Goal: Navigation & Orientation: Find specific page/section

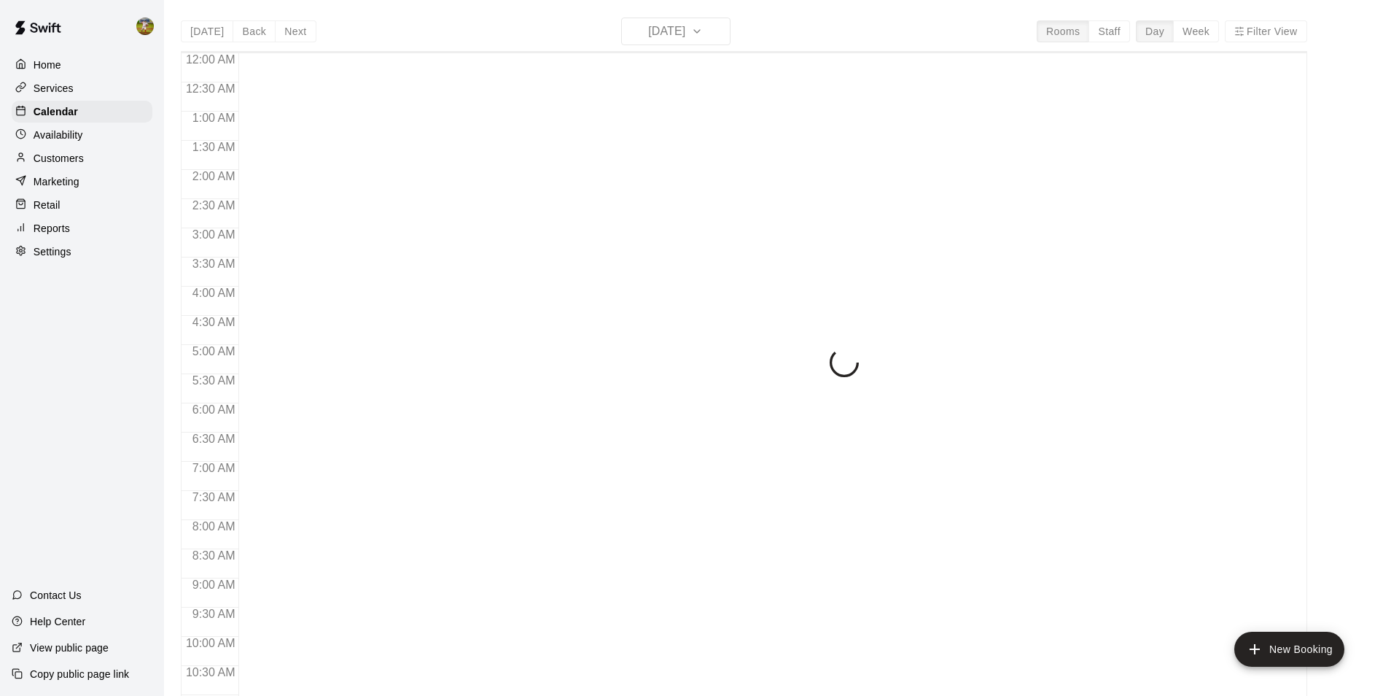
scroll to position [741, 0]
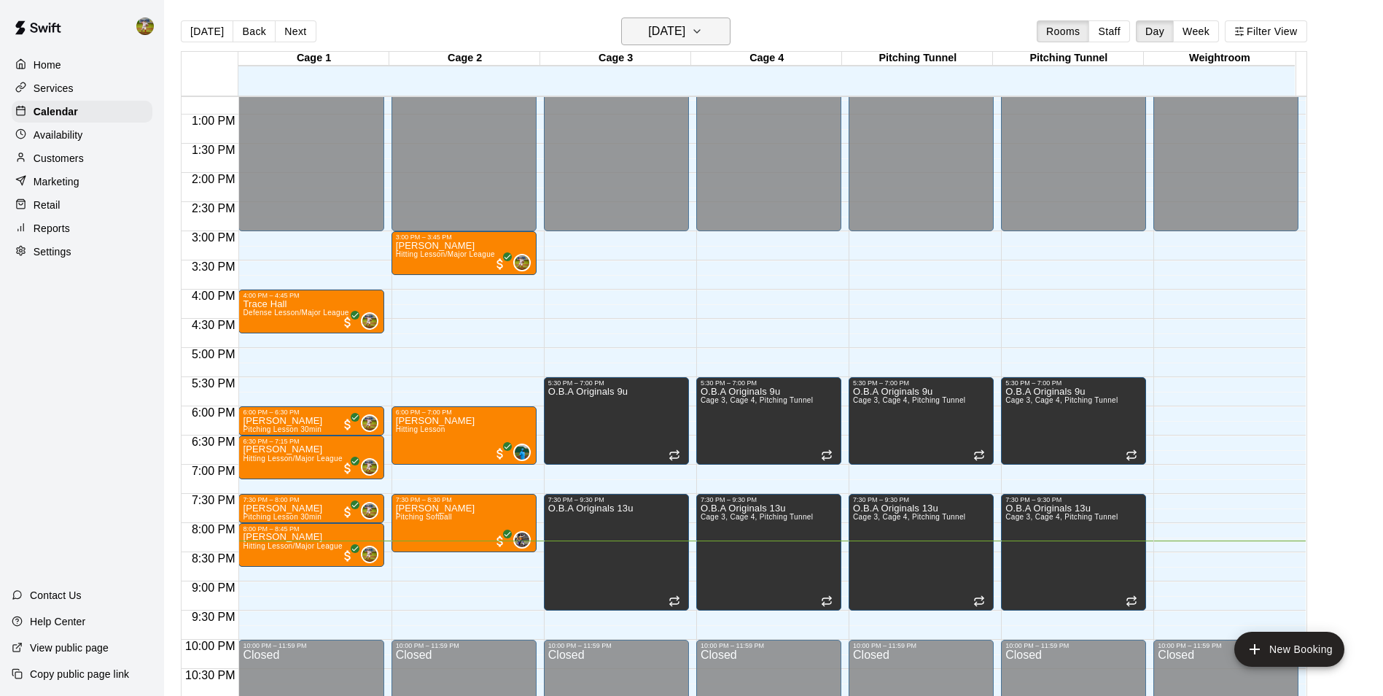
click at [703, 35] on icon "button" at bounding box center [697, 32] width 12 height 18
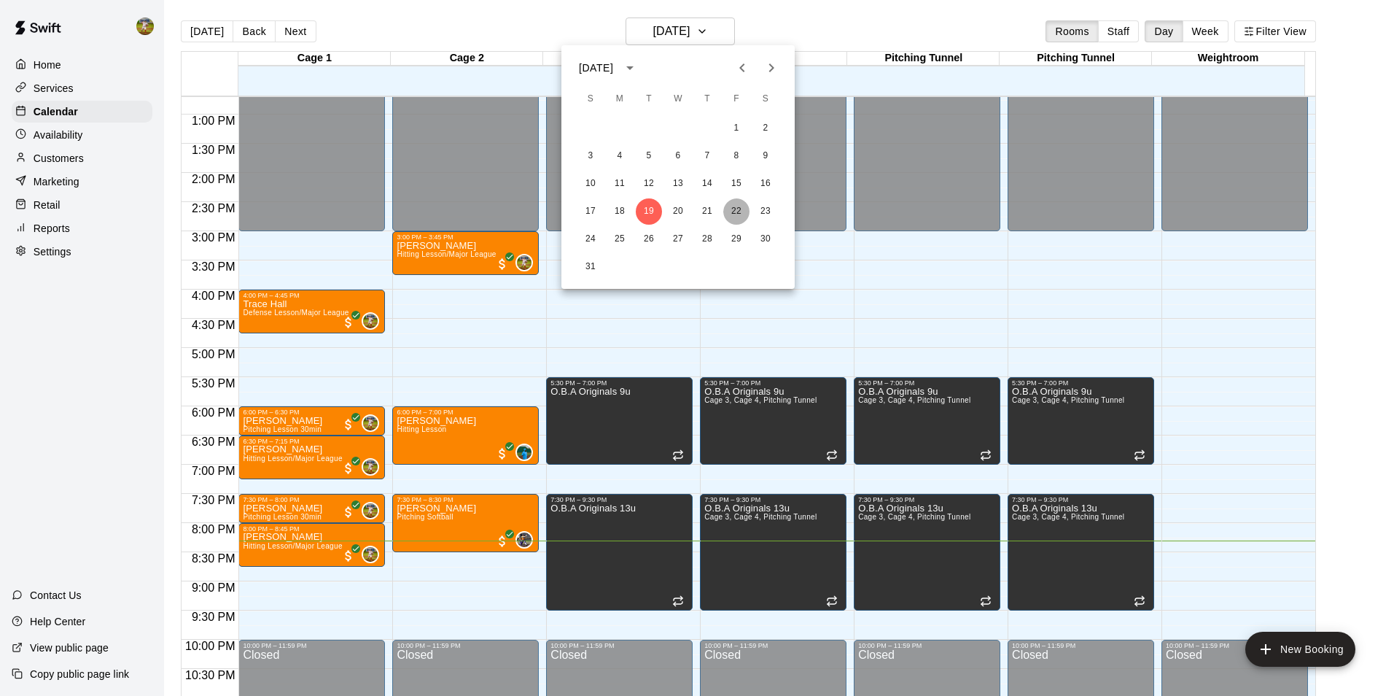
click at [736, 213] on button "22" at bounding box center [736, 211] width 26 height 26
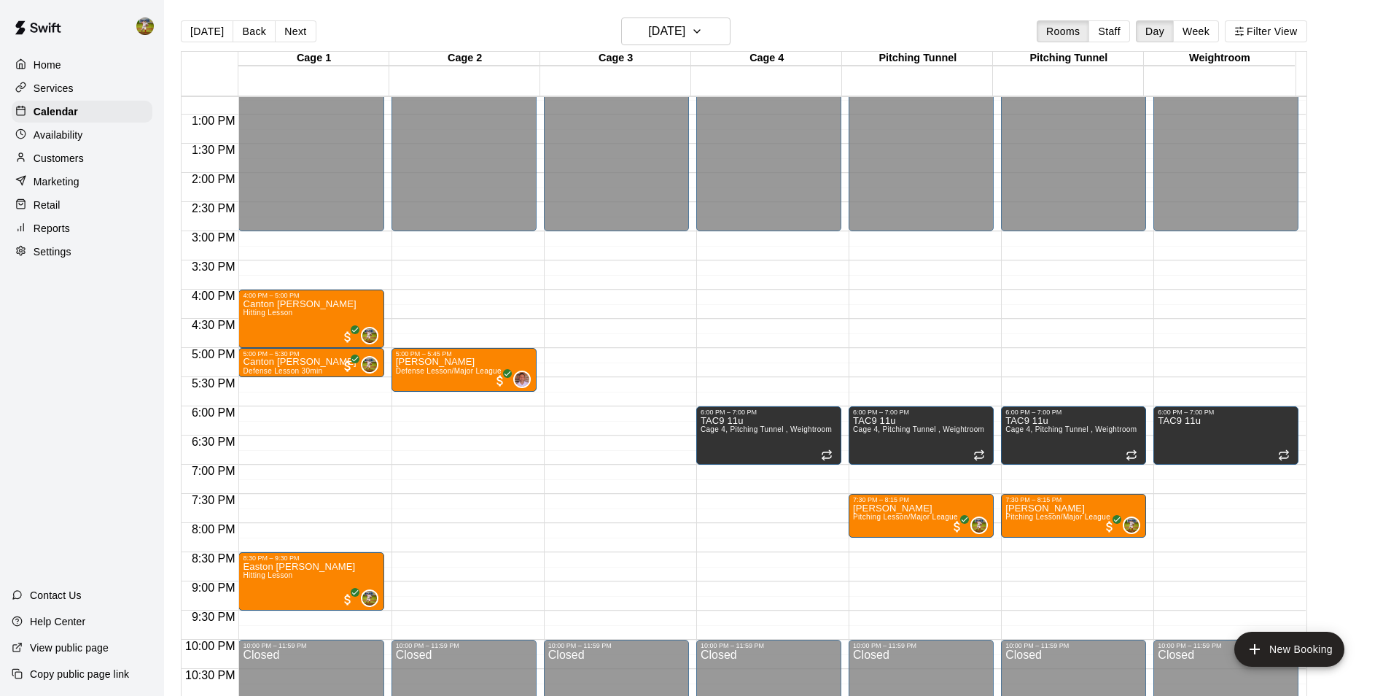
click at [89, 167] on div "Customers" at bounding box center [82, 158] width 141 height 22
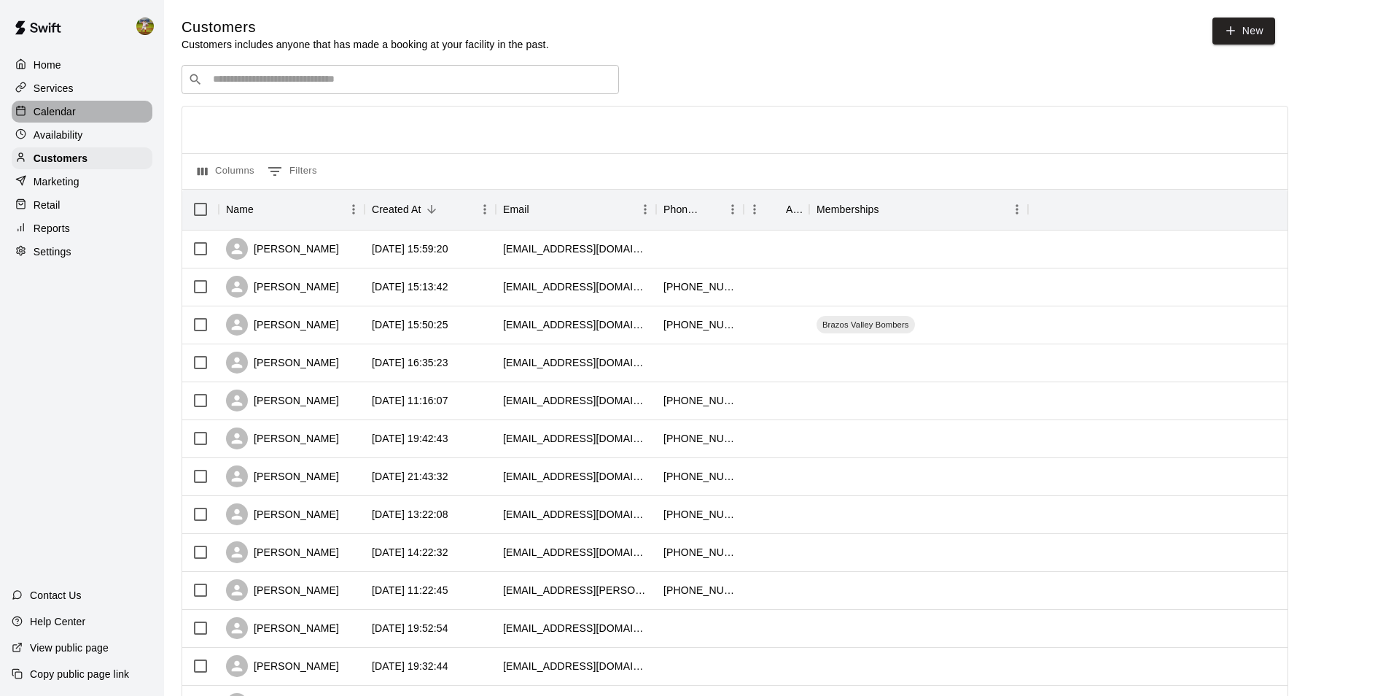
click at [117, 106] on div "Calendar" at bounding box center [82, 112] width 141 height 22
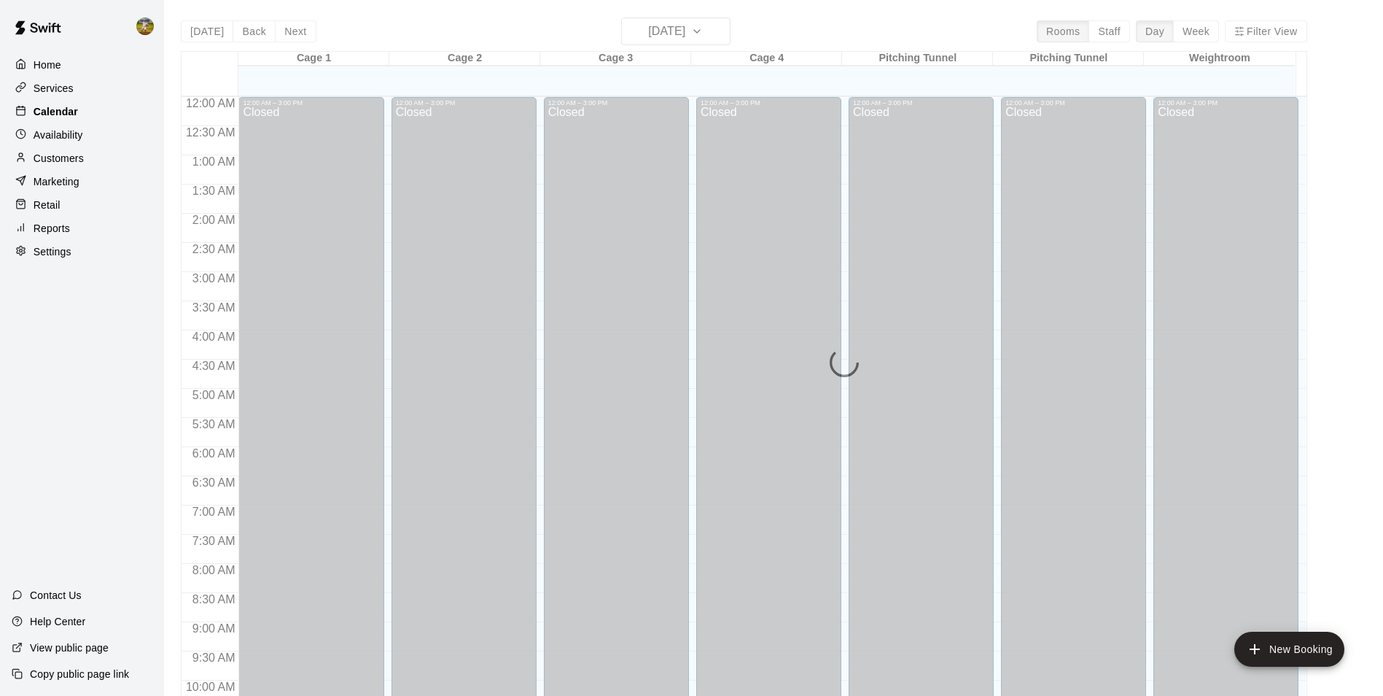
scroll to position [741, 0]
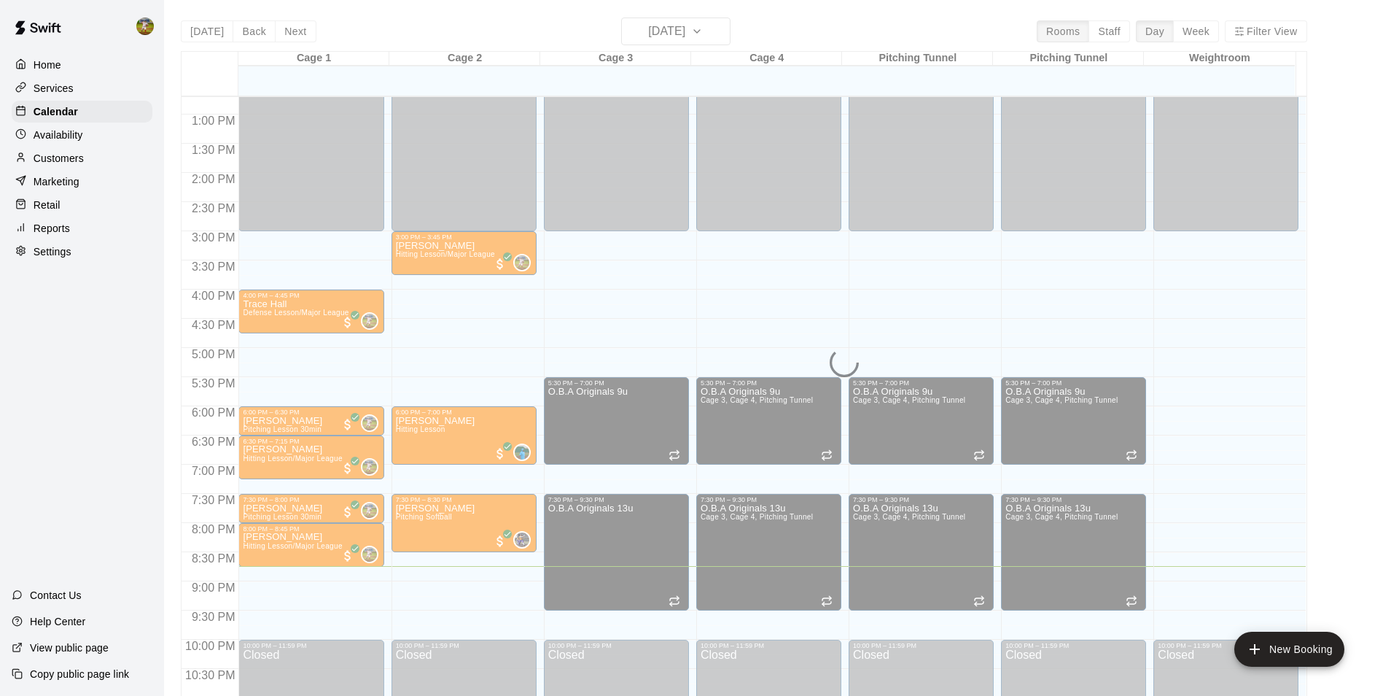
click at [122, 168] on div "Customers" at bounding box center [82, 158] width 141 height 22
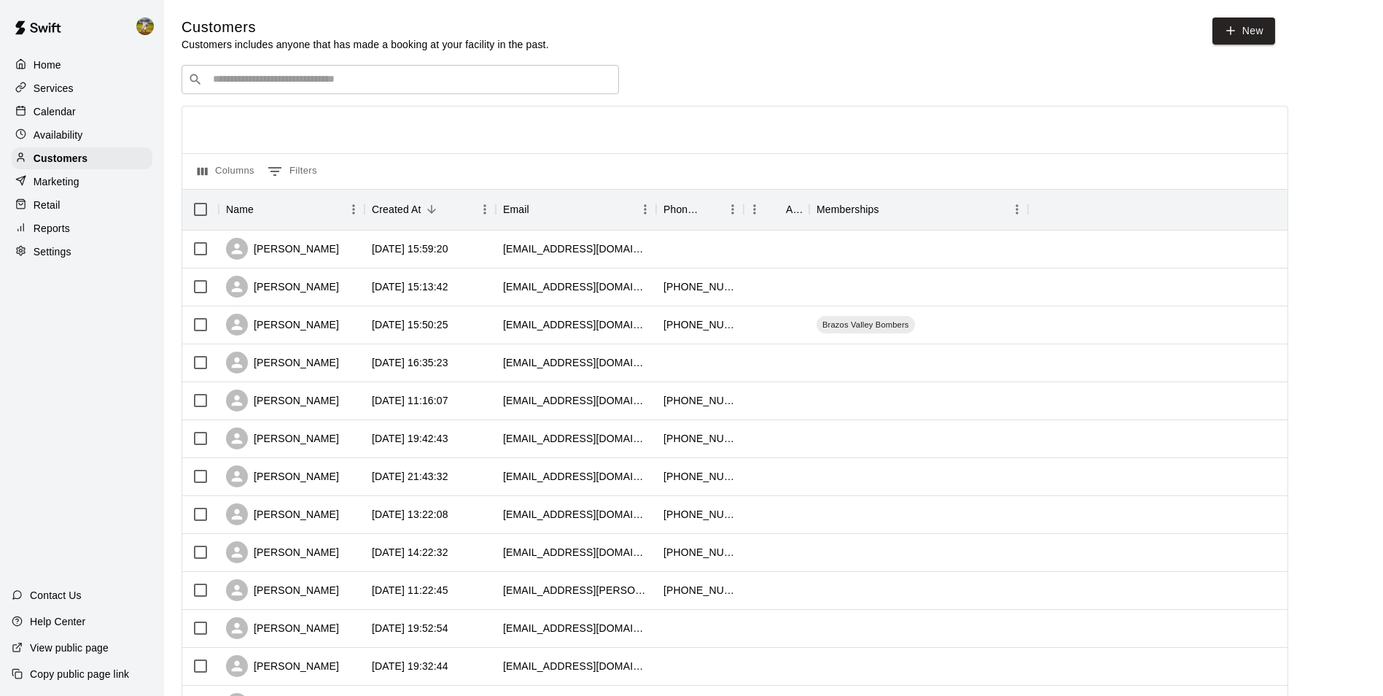
click at [38, 85] on p "Services" at bounding box center [54, 88] width 40 height 15
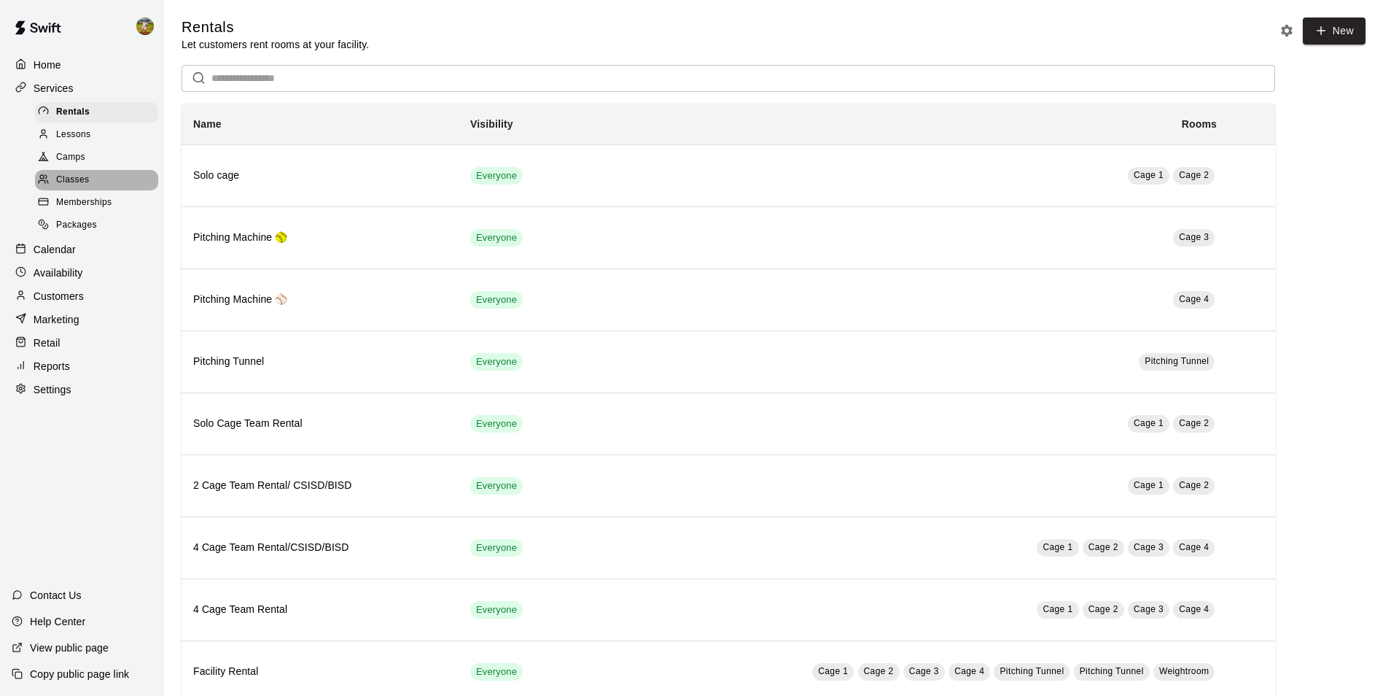
click at [55, 190] on div "Classes" at bounding box center [96, 180] width 123 height 20
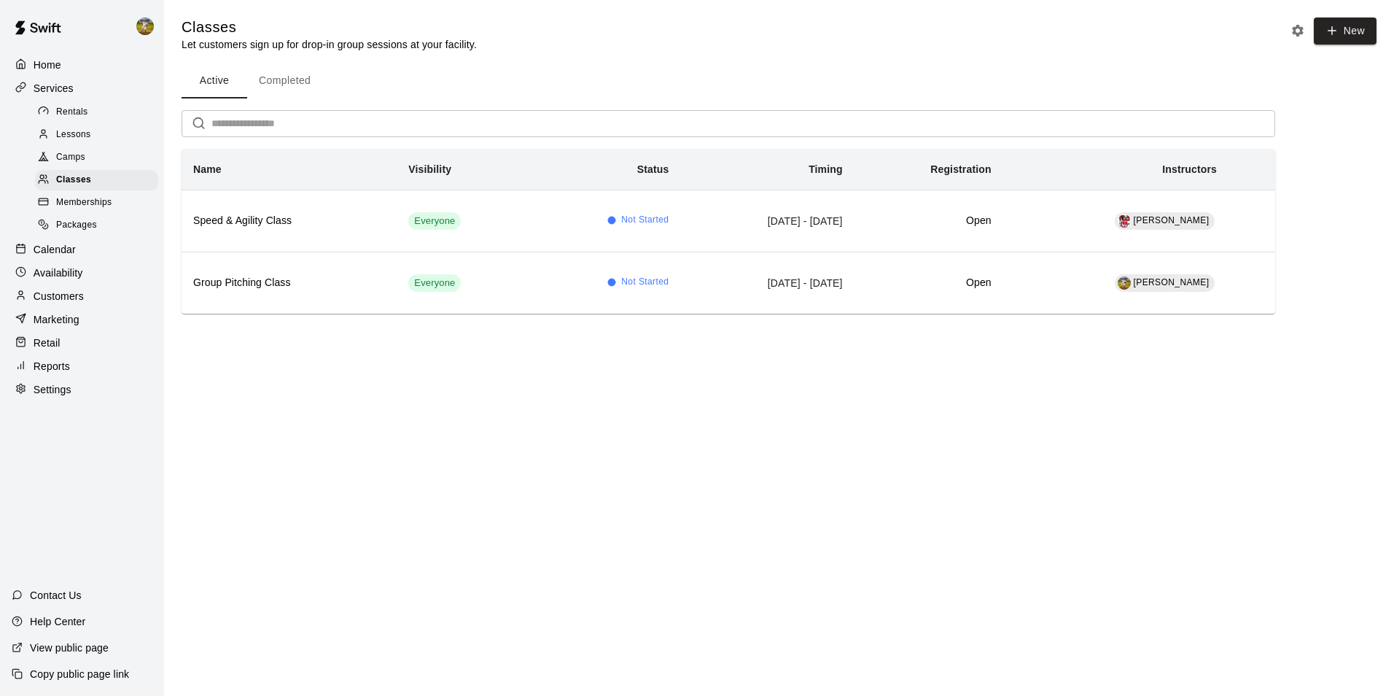
click at [54, 260] on div "Calendar" at bounding box center [82, 249] width 141 height 22
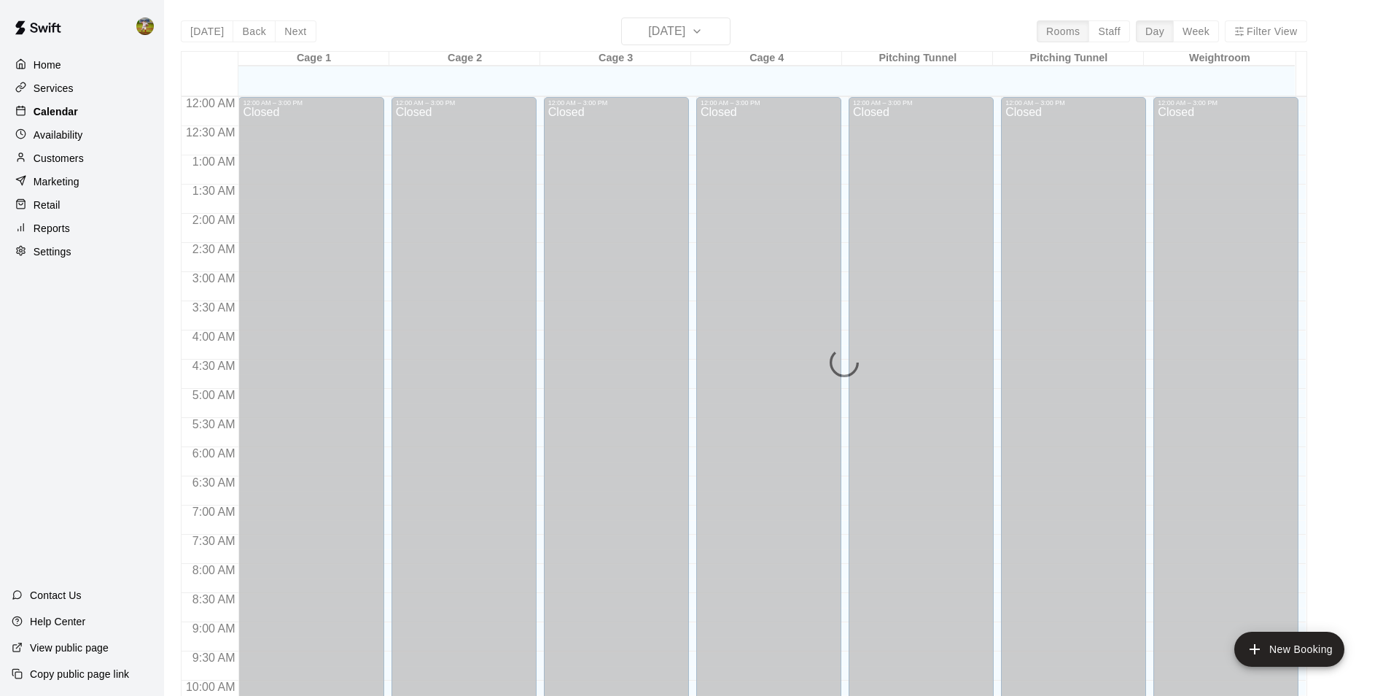
scroll to position [741, 0]
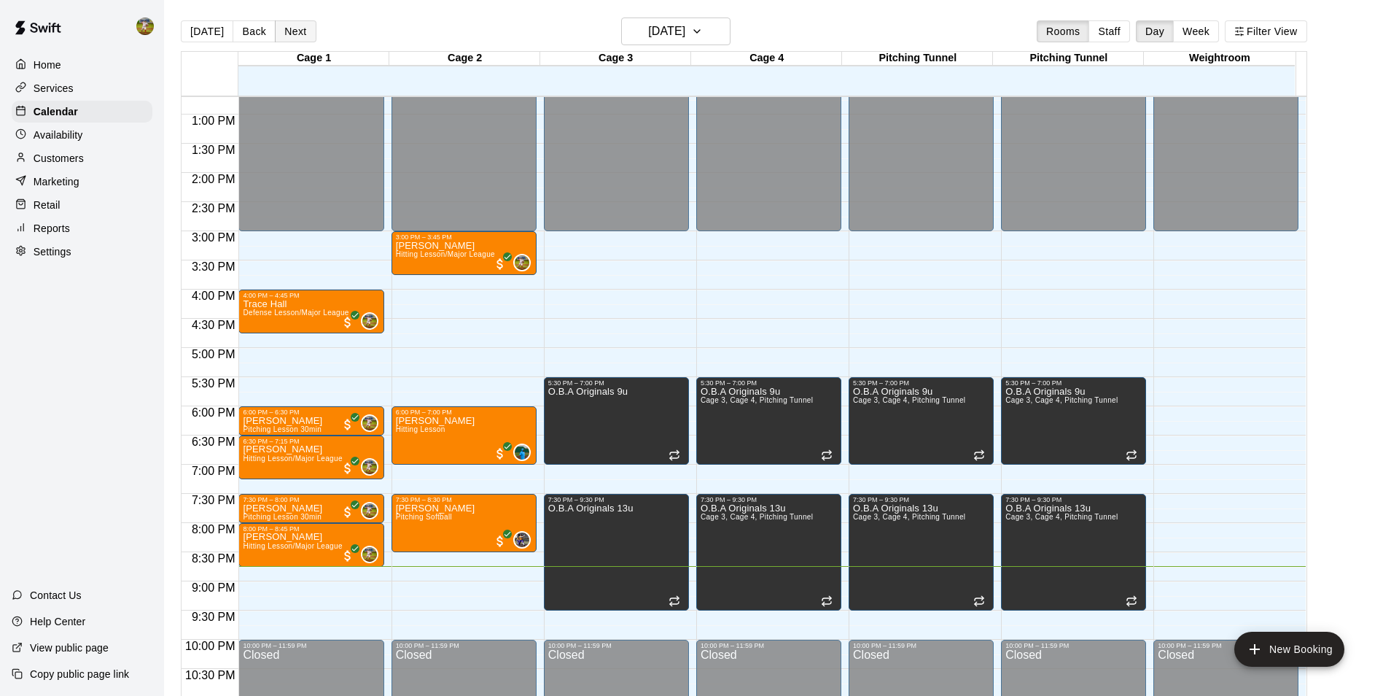
click at [298, 34] on button "Next" at bounding box center [295, 31] width 41 height 22
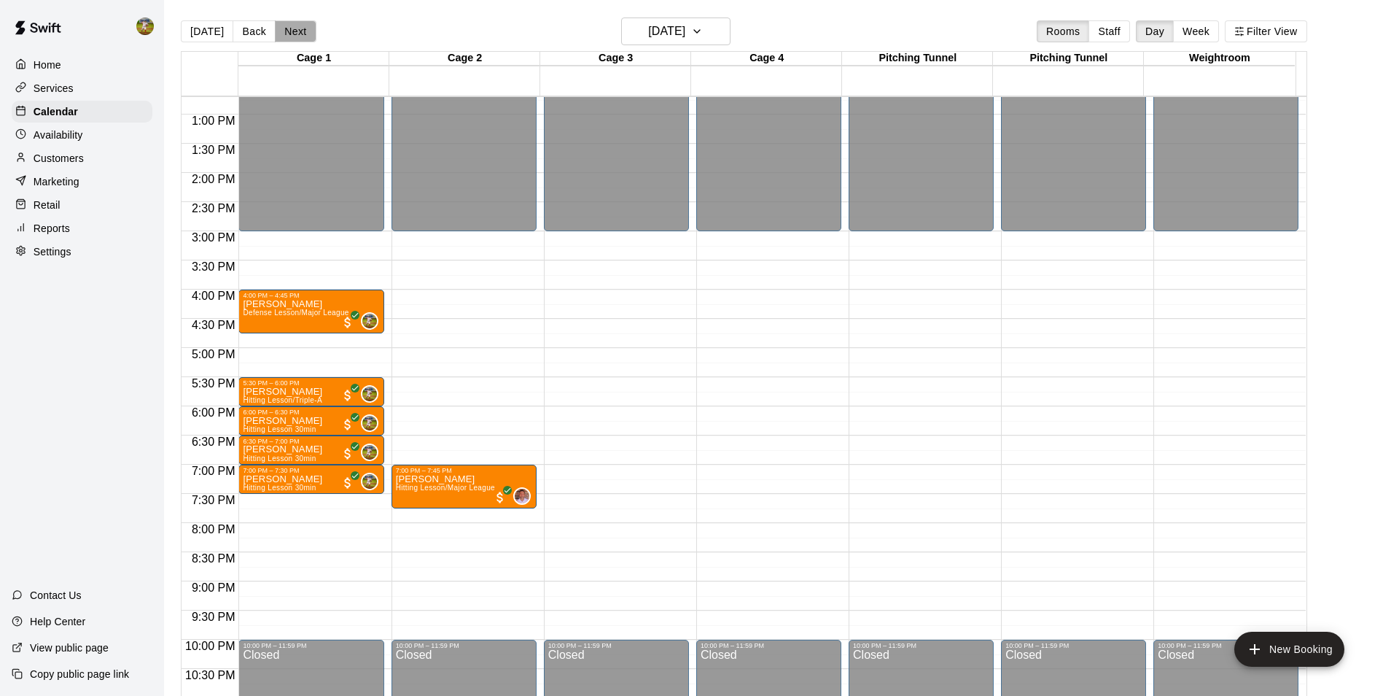
click at [285, 26] on button "Next" at bounding box center [295, 31] width 41 height 22
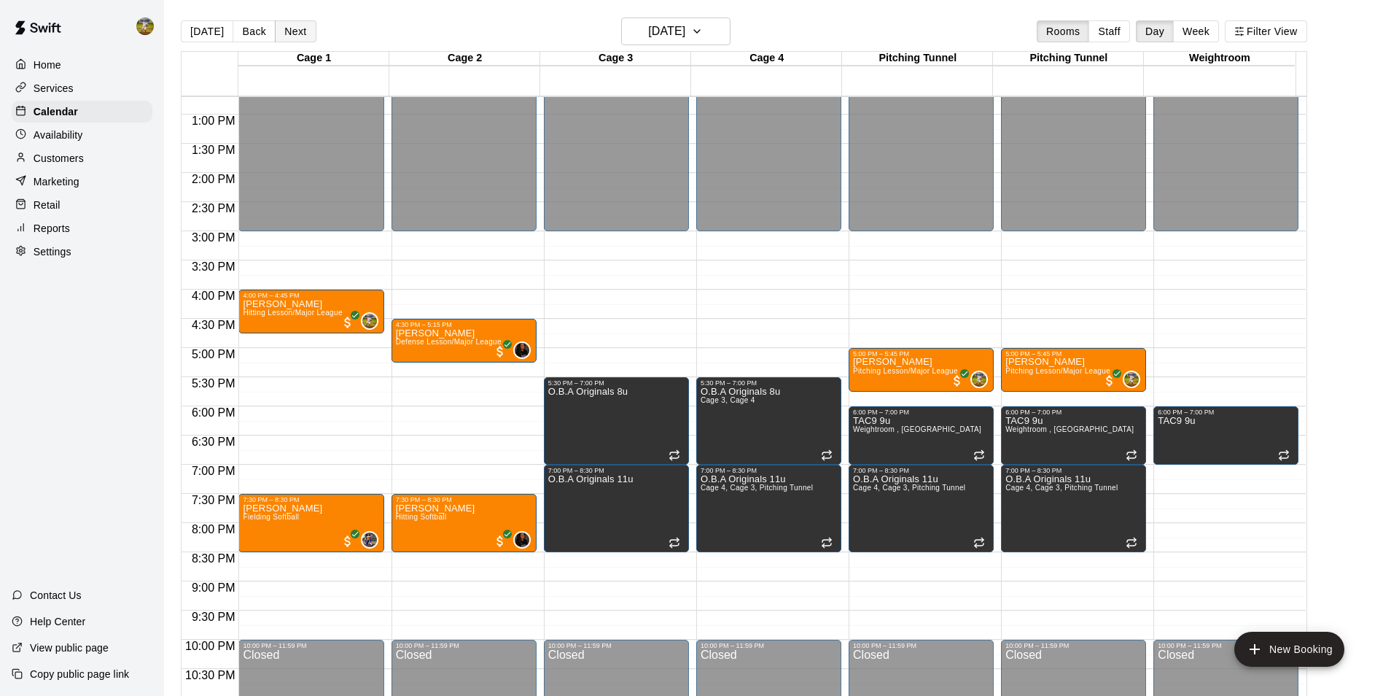
click at [296, 36] on button "Next" at bounding box center [295, 31] width 41 height 22
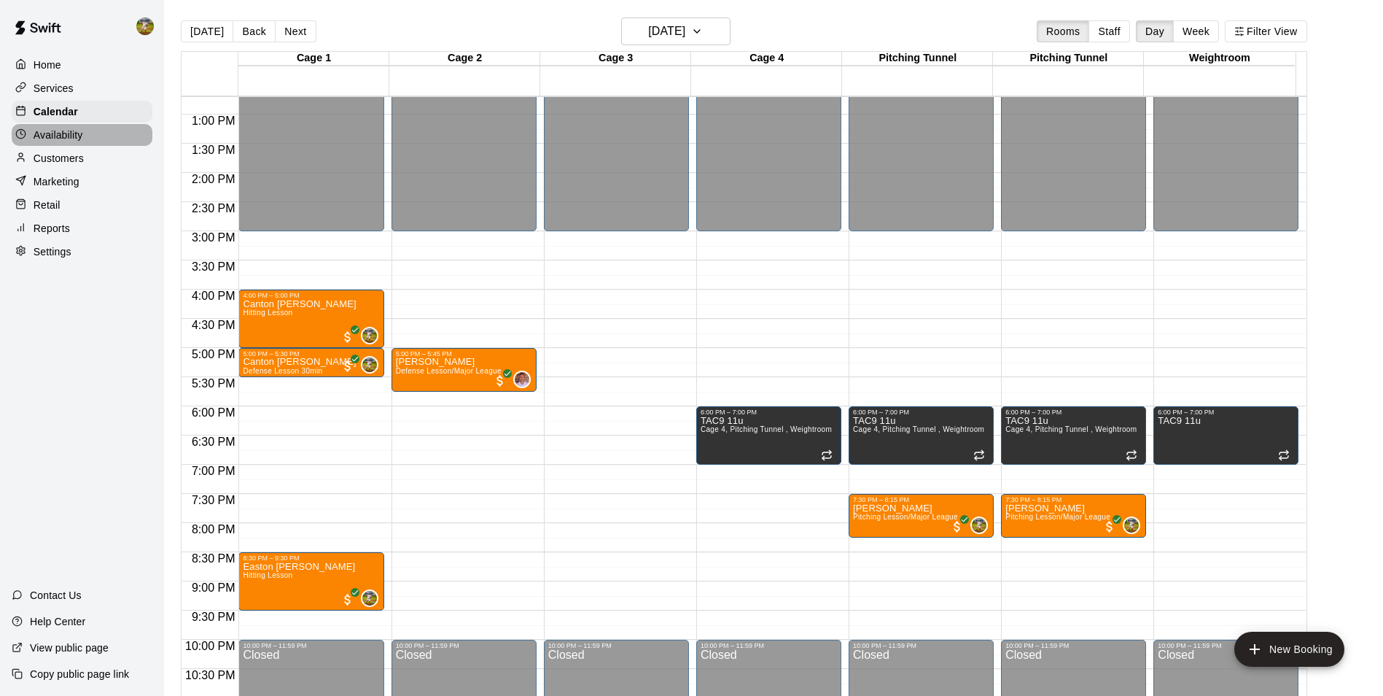
click at [93, 133] on div "Availability" at bounding box center [82, 135] width 141 height 22
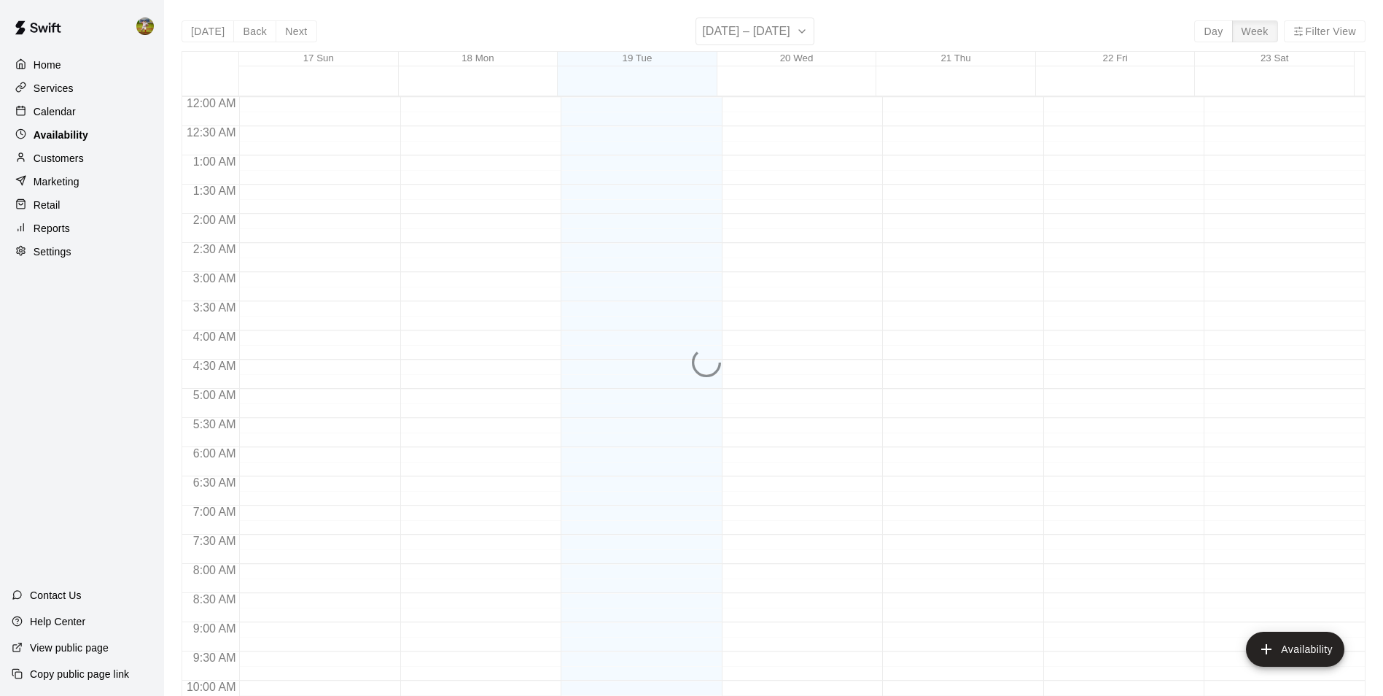
scroll to position [785, 0]
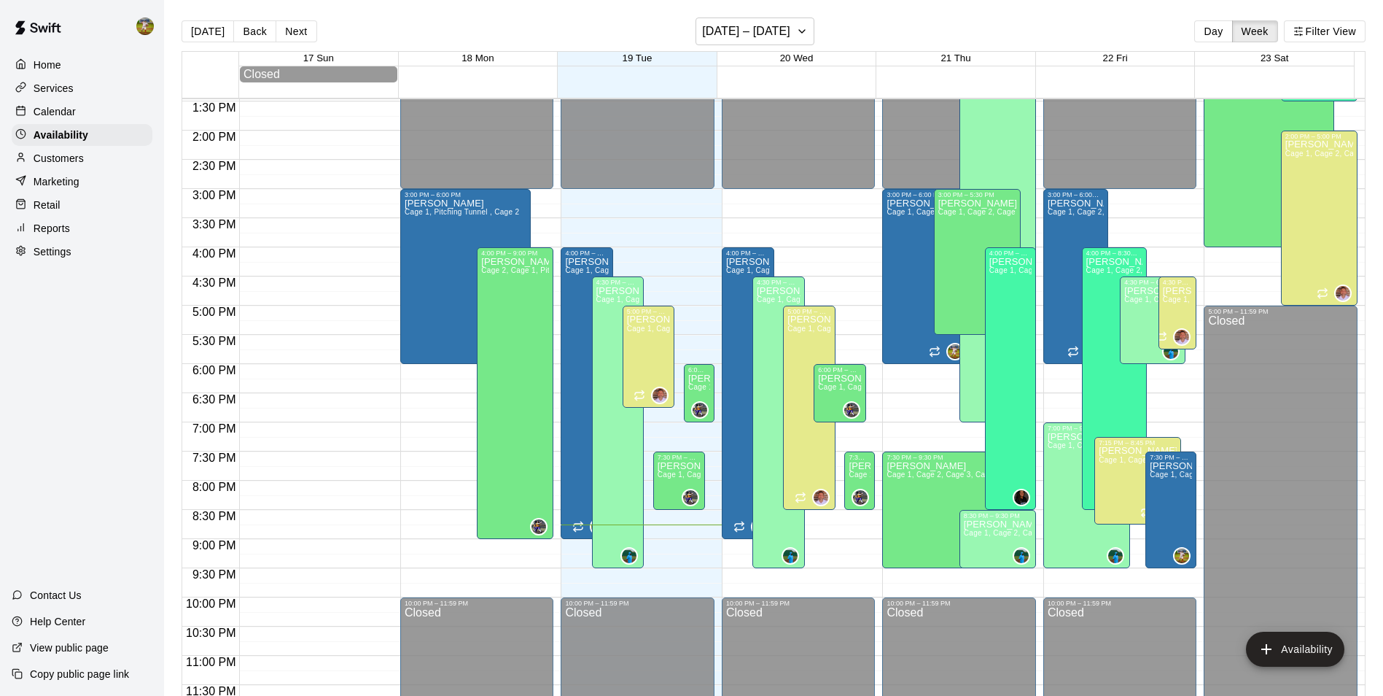
click at [97, 158] on div "Customers" at bounding box center [82, 158] width 141 height 22
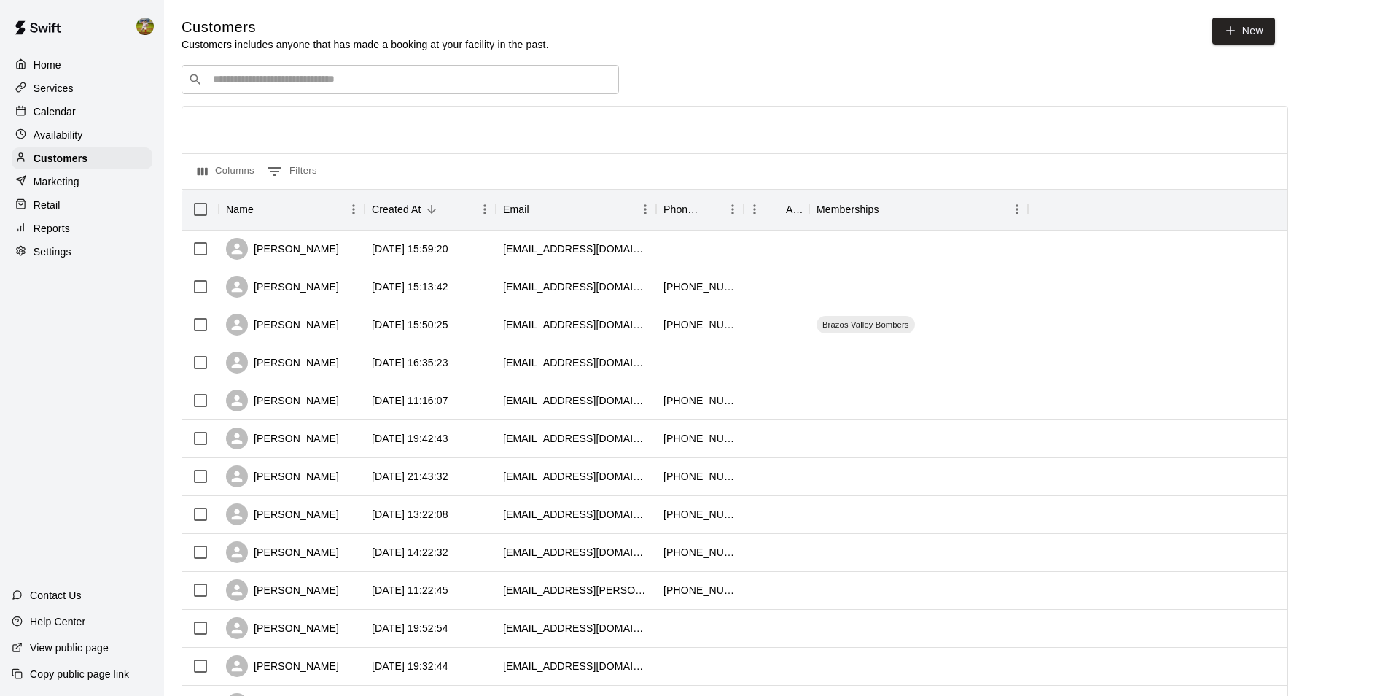
click at [70, 104] on div "Calendar" at bounding box center [82, 112] width 141 height 22
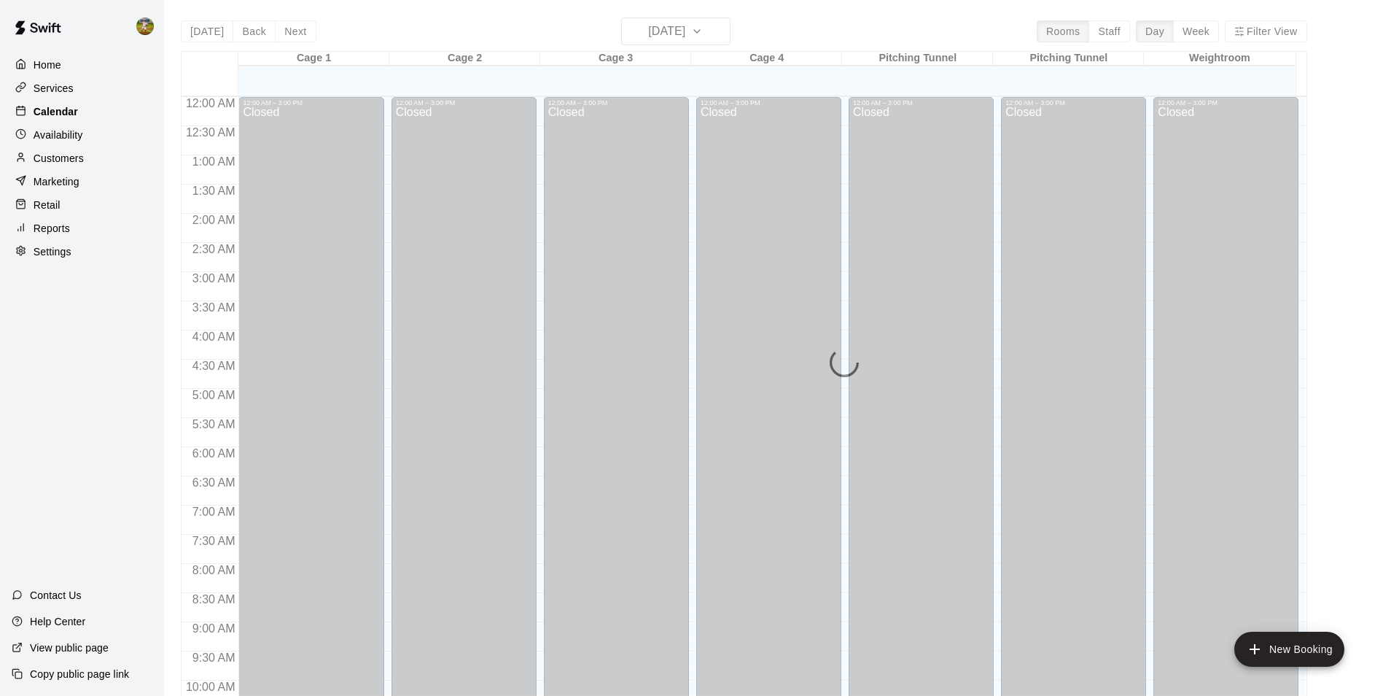
scroll to position [741, 0]
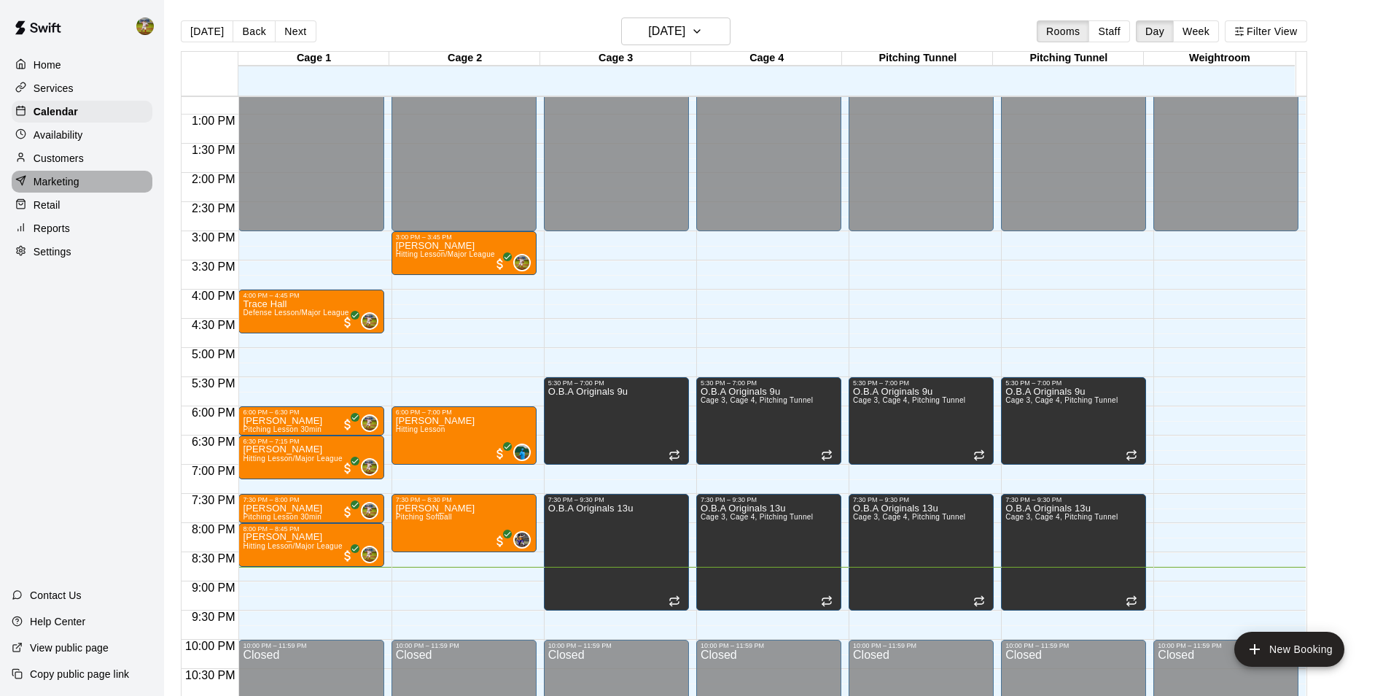
click at [53, 184] on p "Marketing" at bounding box center [57, 181] width 46 height 15
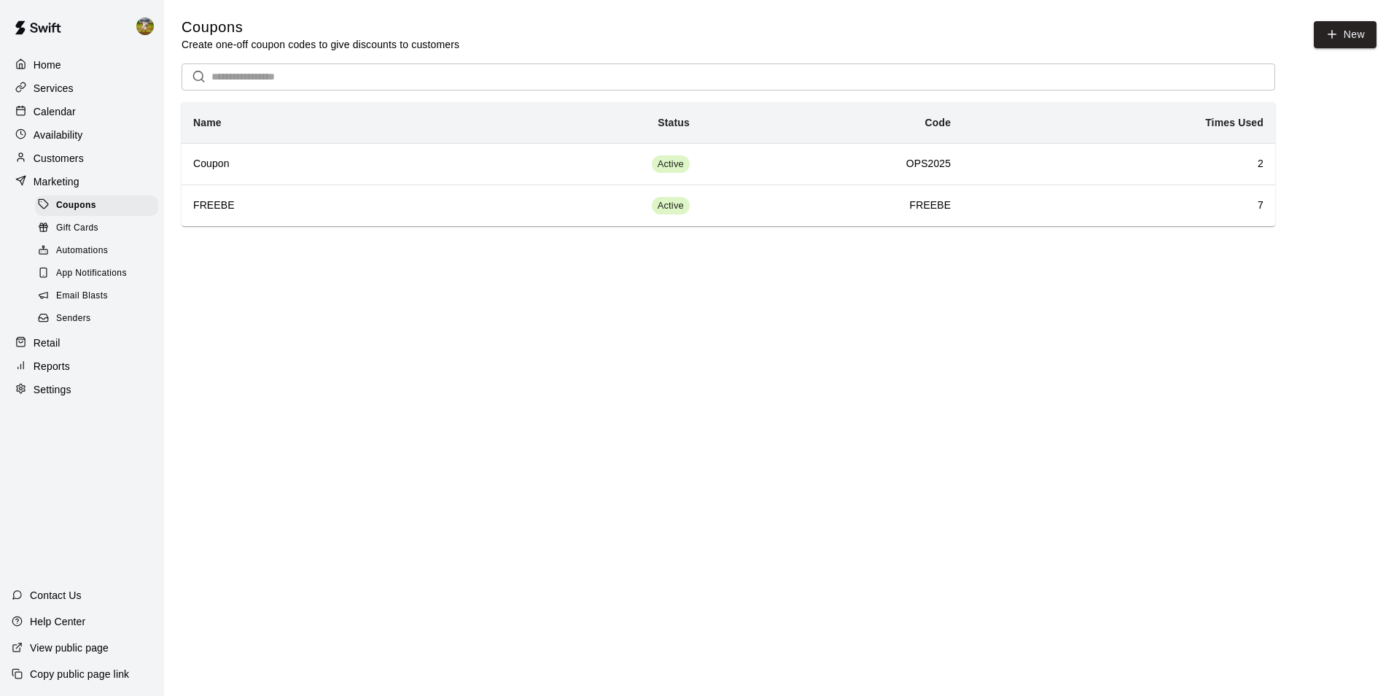
click at [107, 257] on span "Automations" at bounding box center [82, 251] width 52 height 15
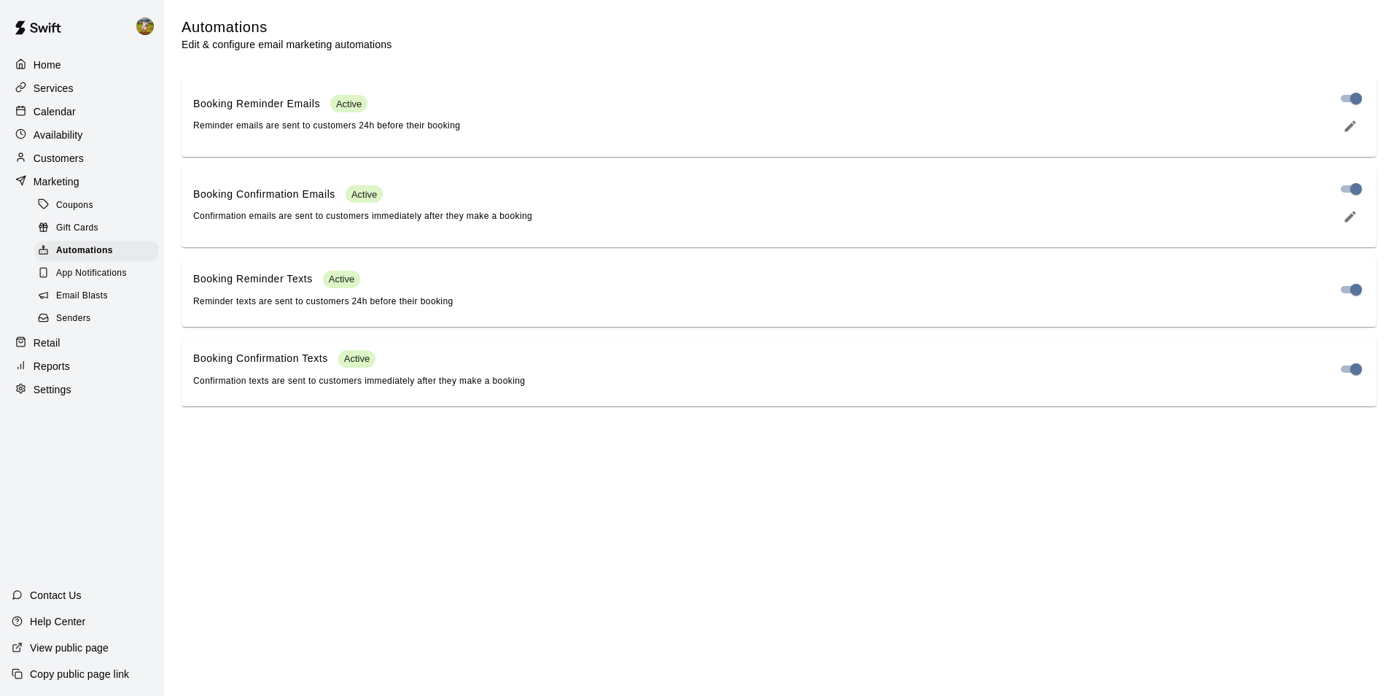
click at [104, 277] on span "App Notifications" at bounding box center [91, 273] width 71 height 15
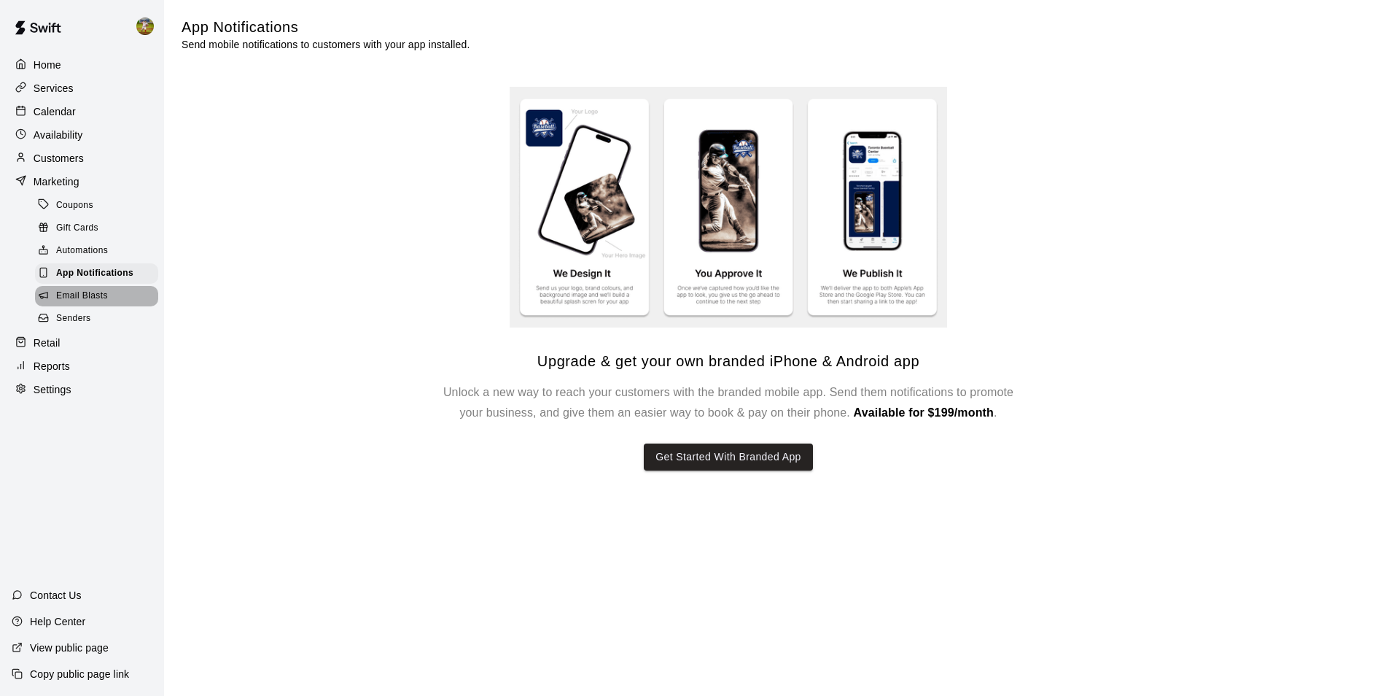
click at [100, 303] on span "Email Blasts" at bounding box center [82, 296] width 52 height 15
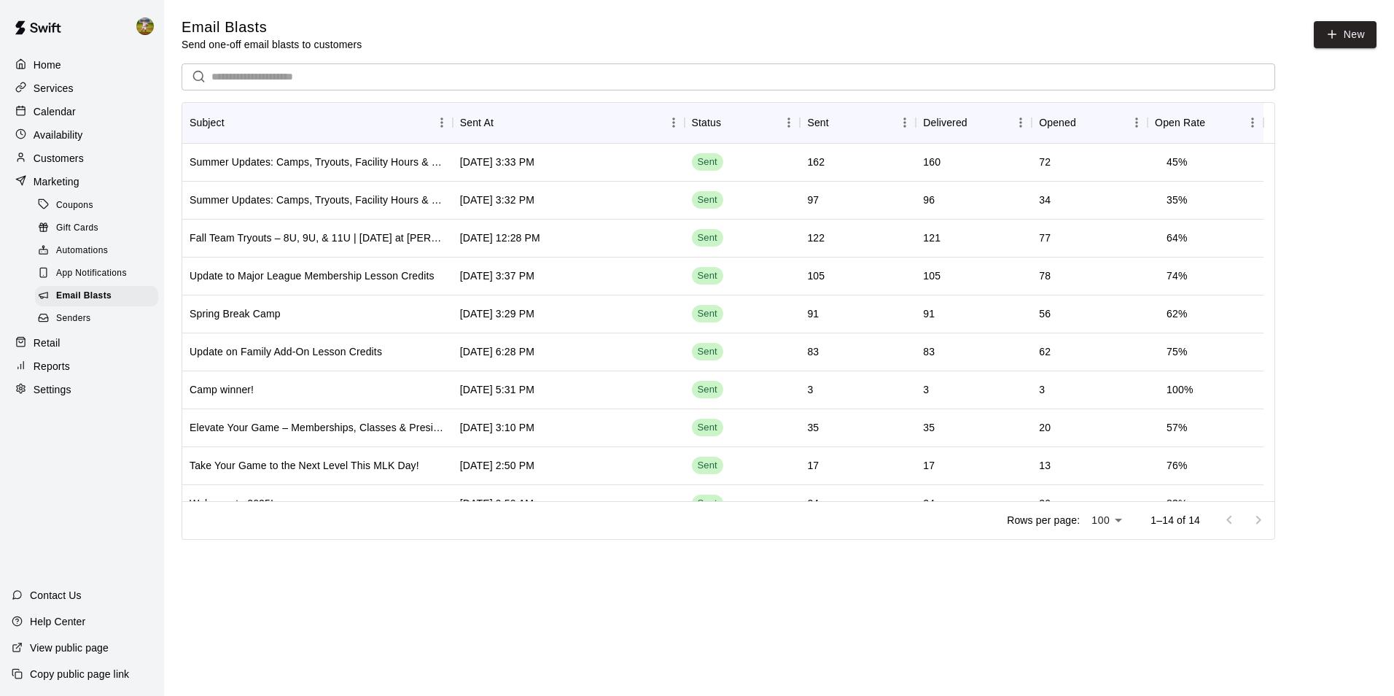
click at [92, 324] on div "Senders" at bounding box center [96, 318] width 123 height 20
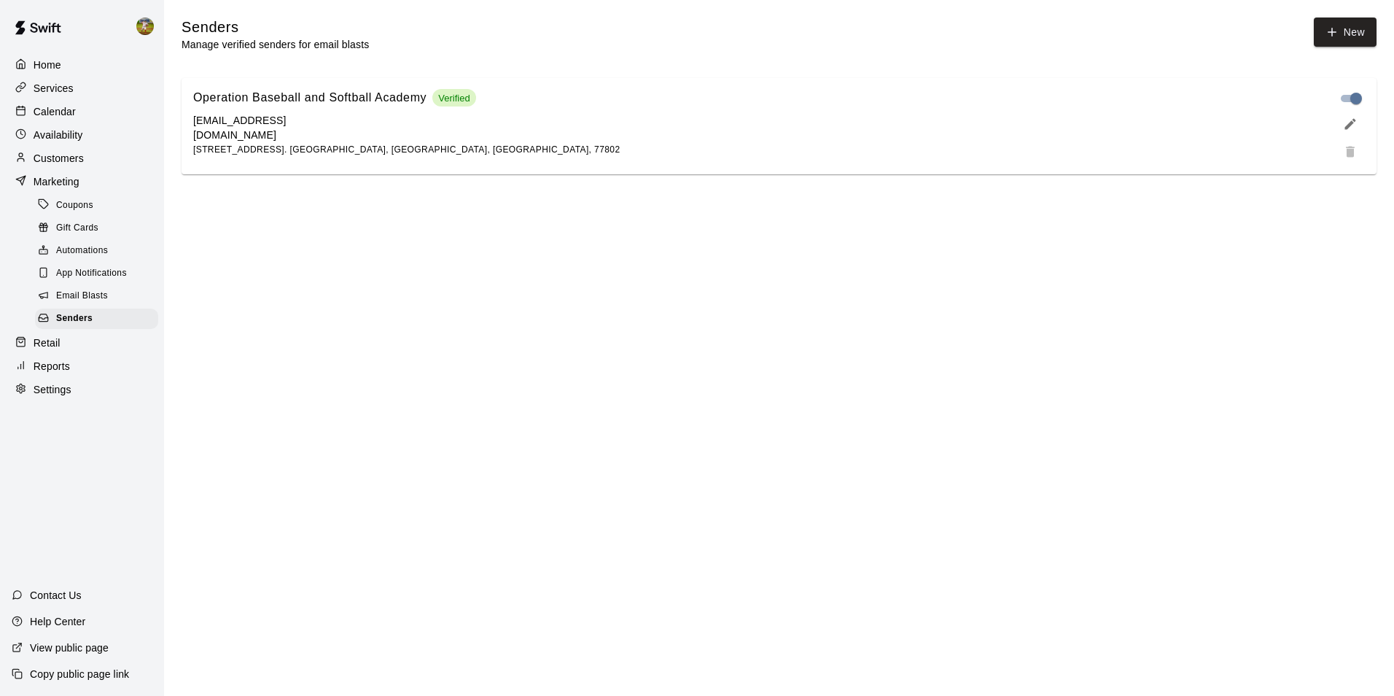
click at [80, 373] on div "Reports" at bounding box center [82, 366] width 141 height 22
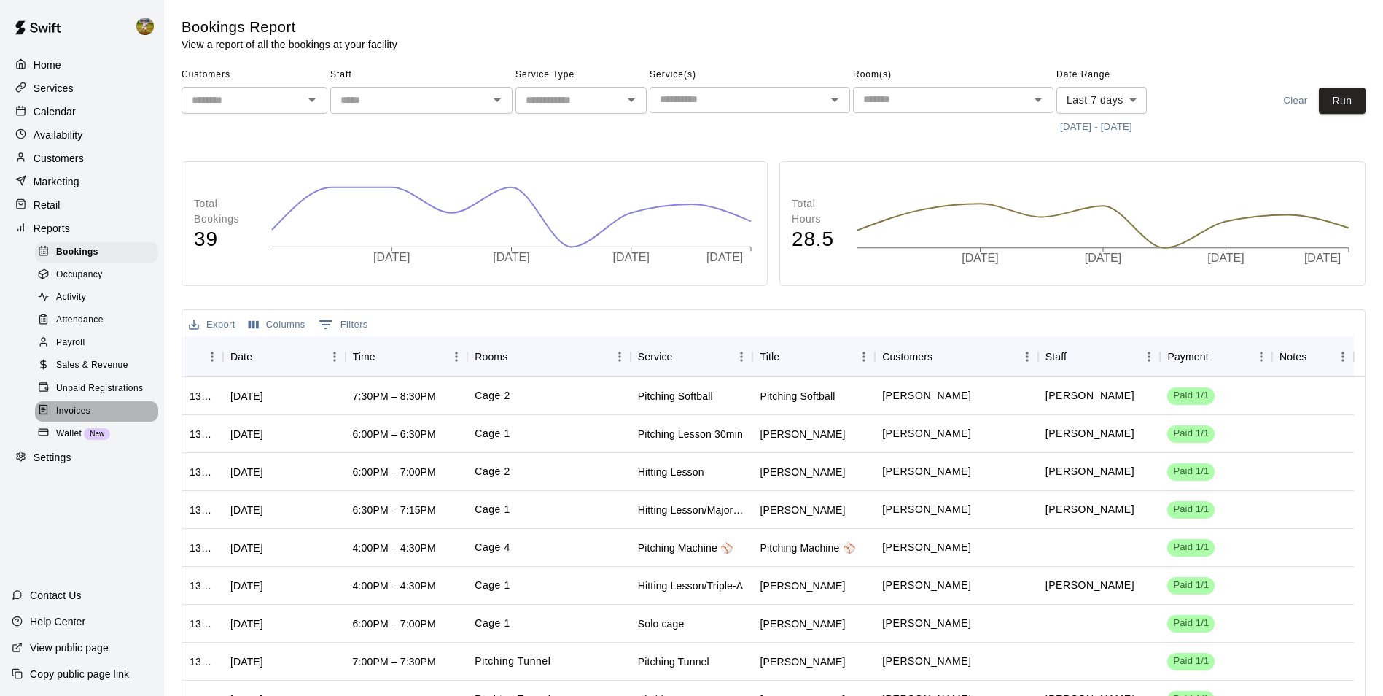
click at [111, 421] on div "Invoices" at bounding box center [96, 411] width 123 height 20
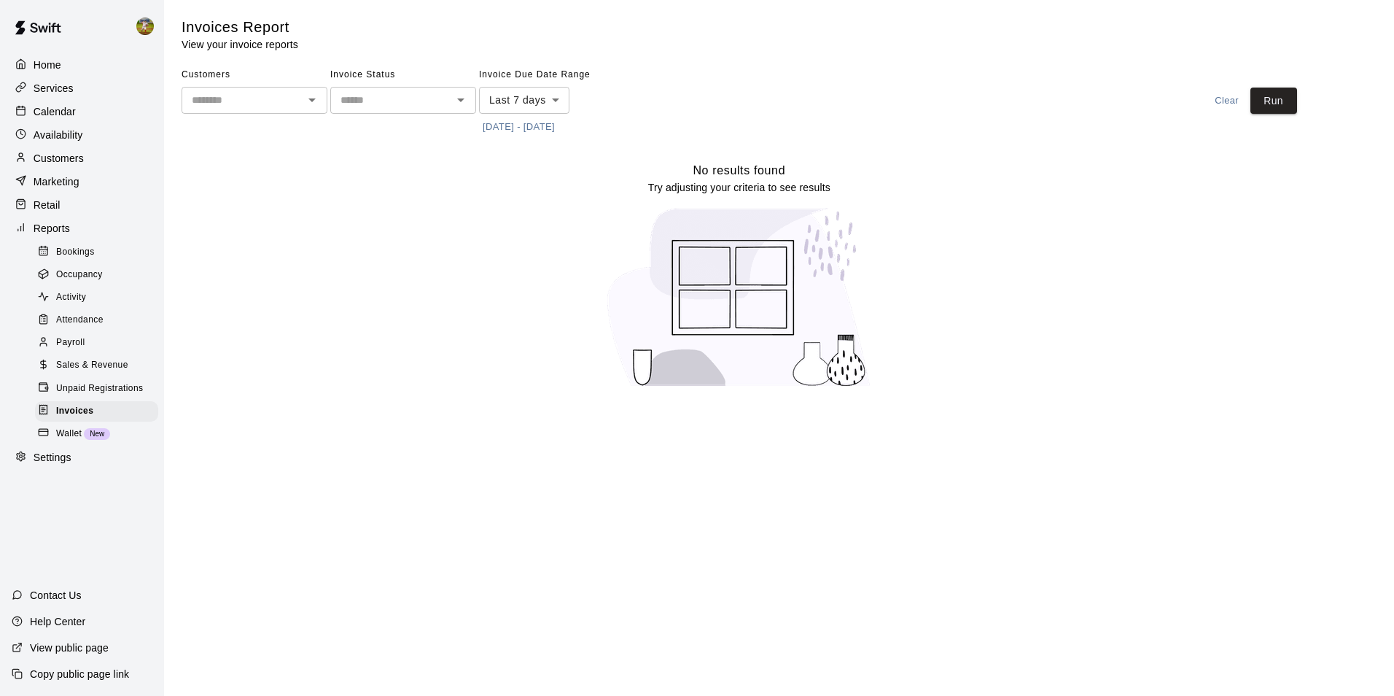
click at [78, 93] on div "Services" at bounding box center [82, 88] width 141 height 22
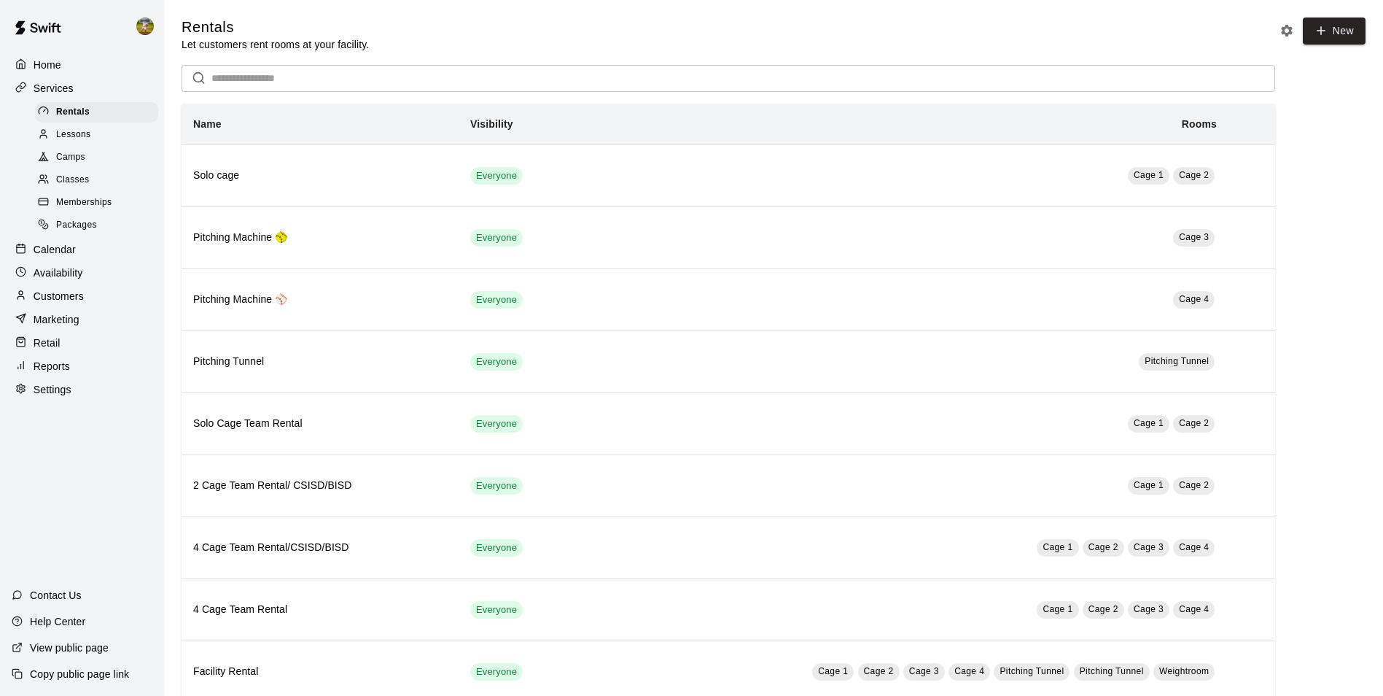
click at [88, 257] on div "Calendar" at bounding box center [82, 249] width 141 height 22
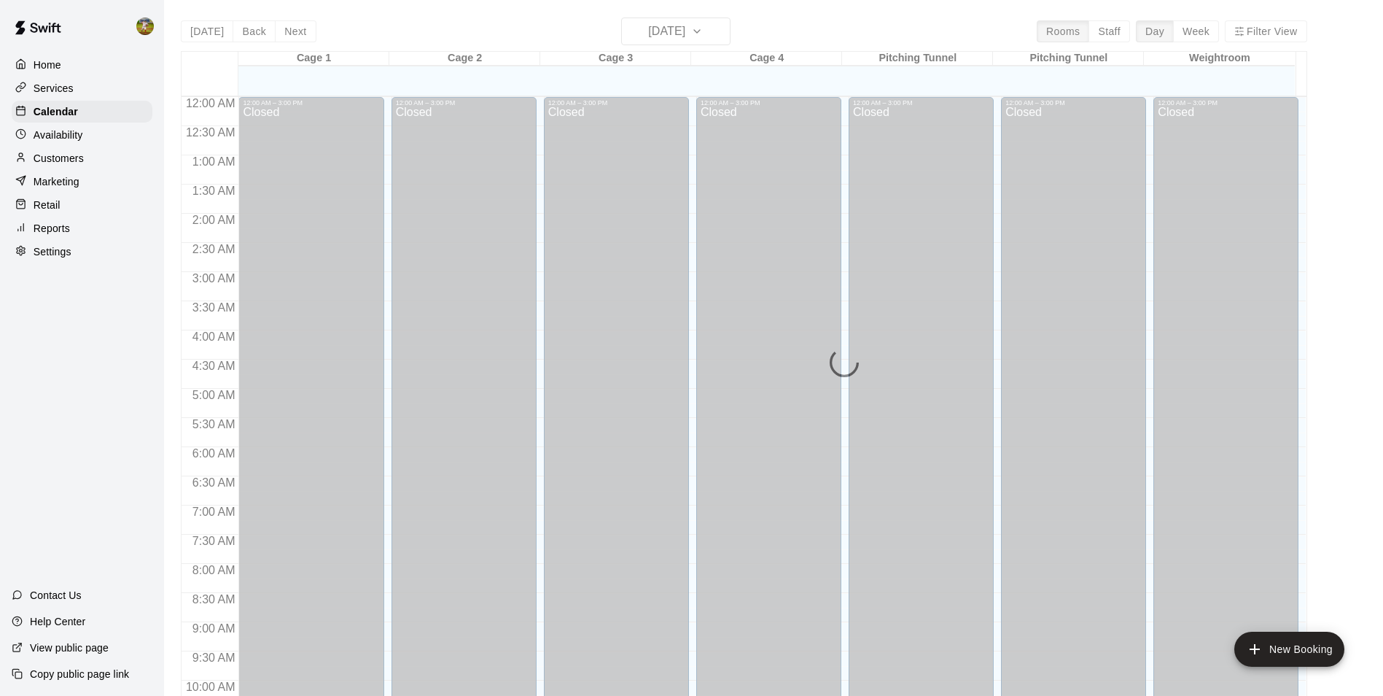
scroll to position [741, 0]
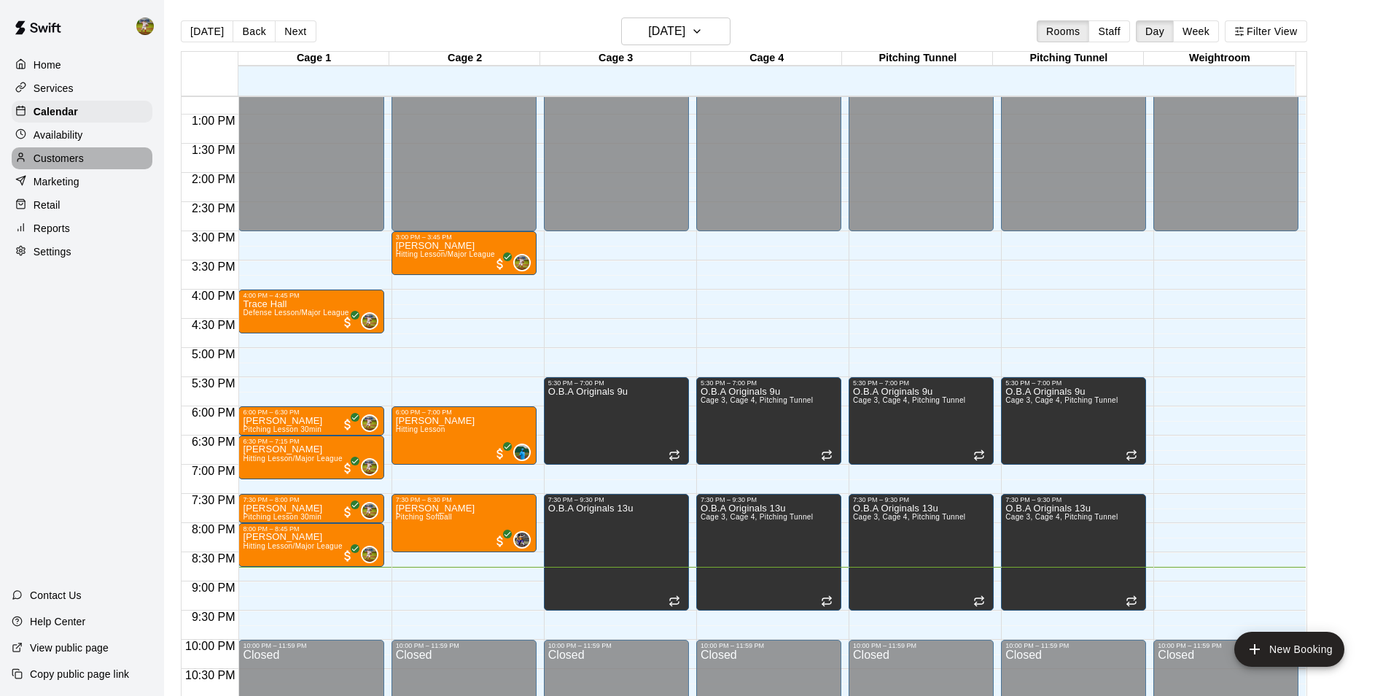
click at [79, 162] on p "Customers" at bounding box center [59, 158] width 50 height 15
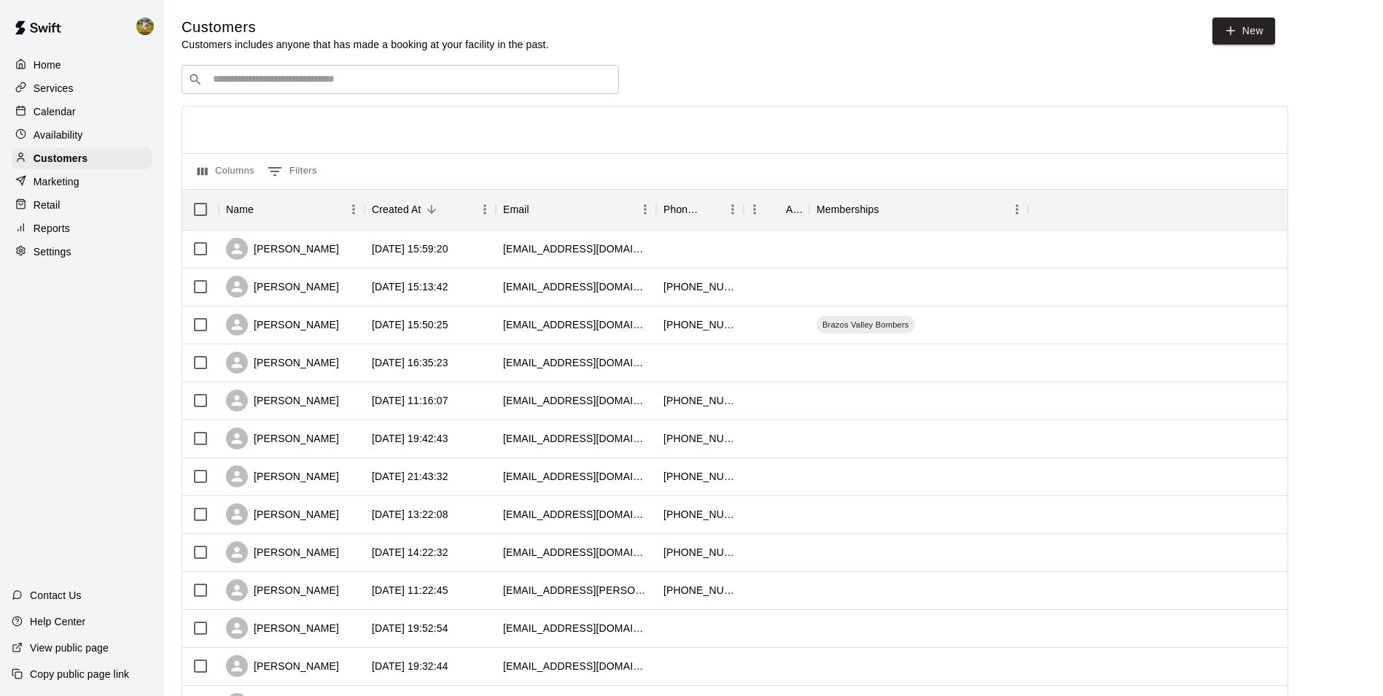
click at [76, 119] on div "Calendar" at bounding box center [82, 112] width 141 height 22
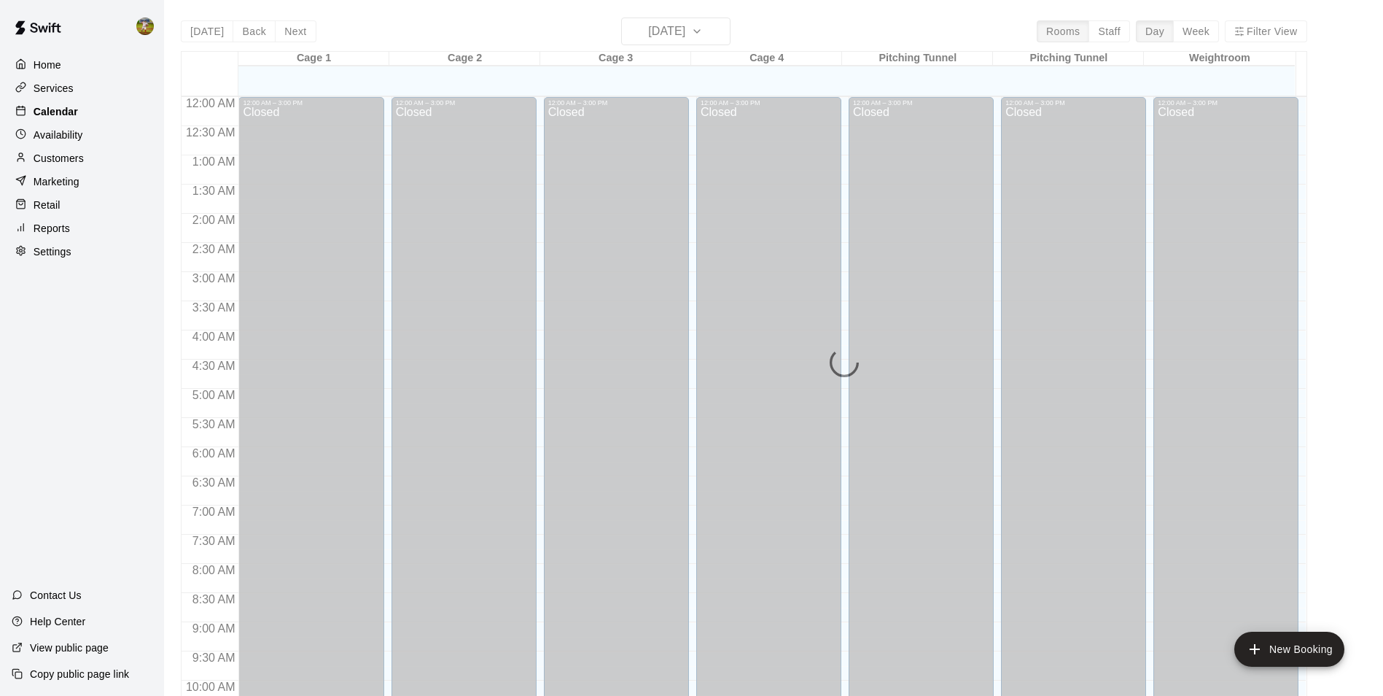
scroll to position [741, 0]
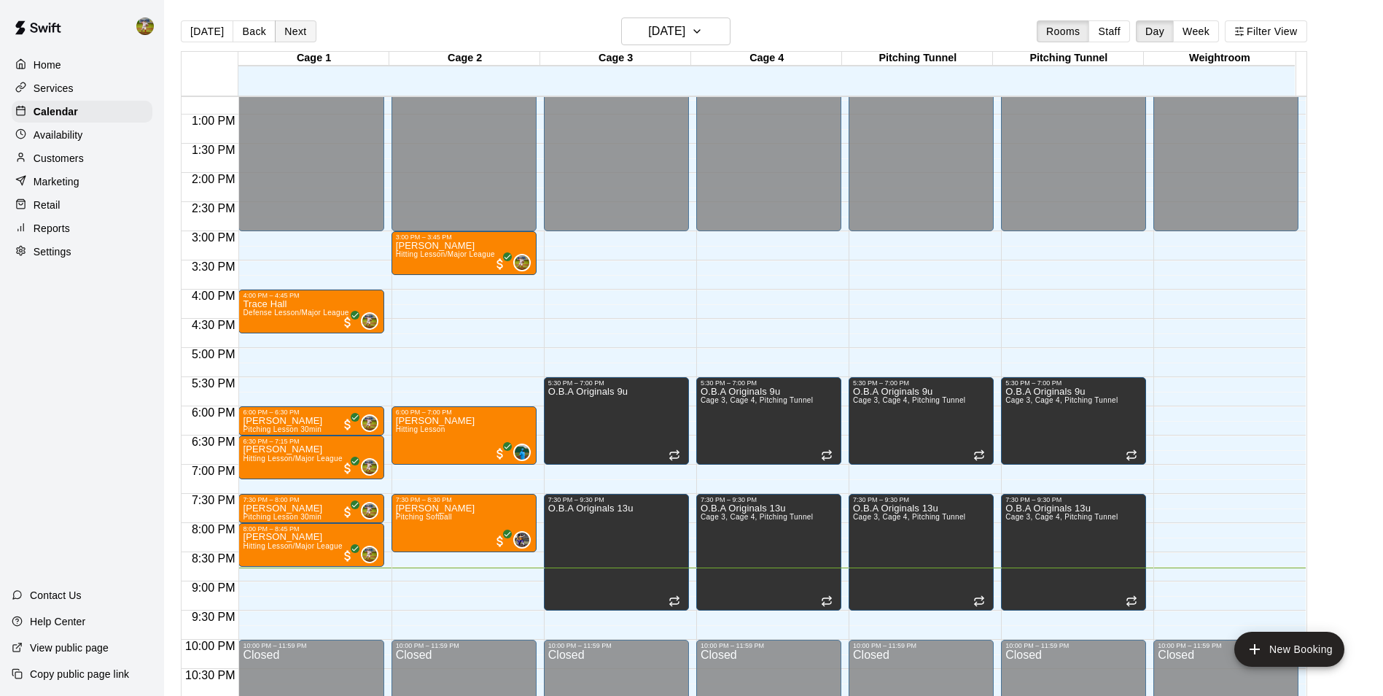
click at [285, 36] on button "Next" at bounding box center [295, 31] width 41 height 22
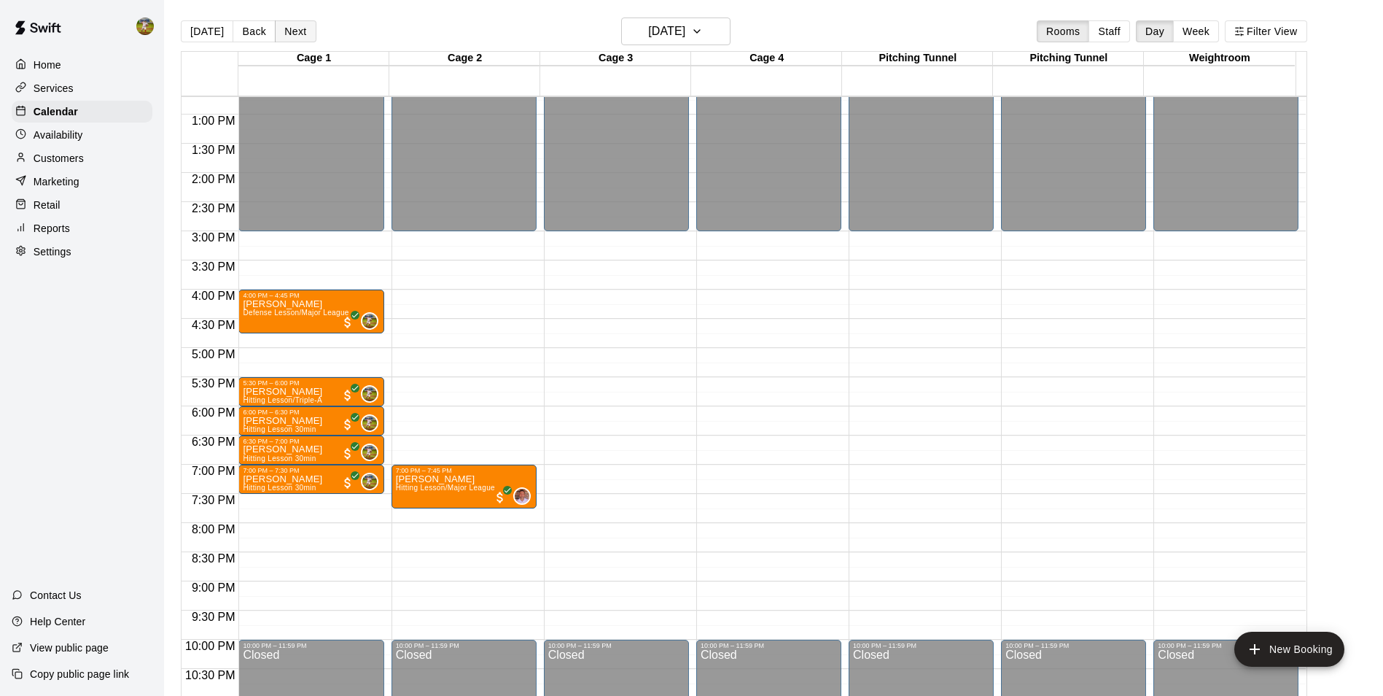
click at [296, 34] on button "Next" at bounding box center [295, 31] width 41 height 22
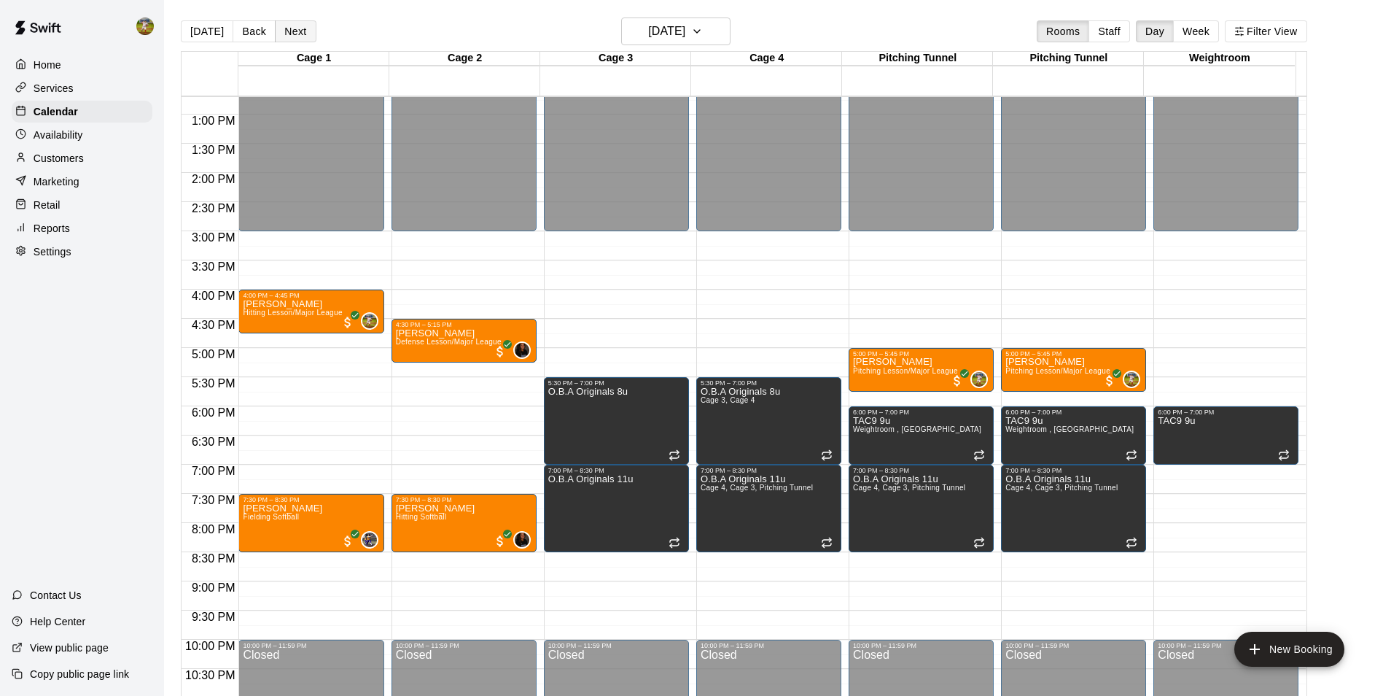
click at [298, 28] on button "Next" at bounding box center [295, 31] width 41 height 22
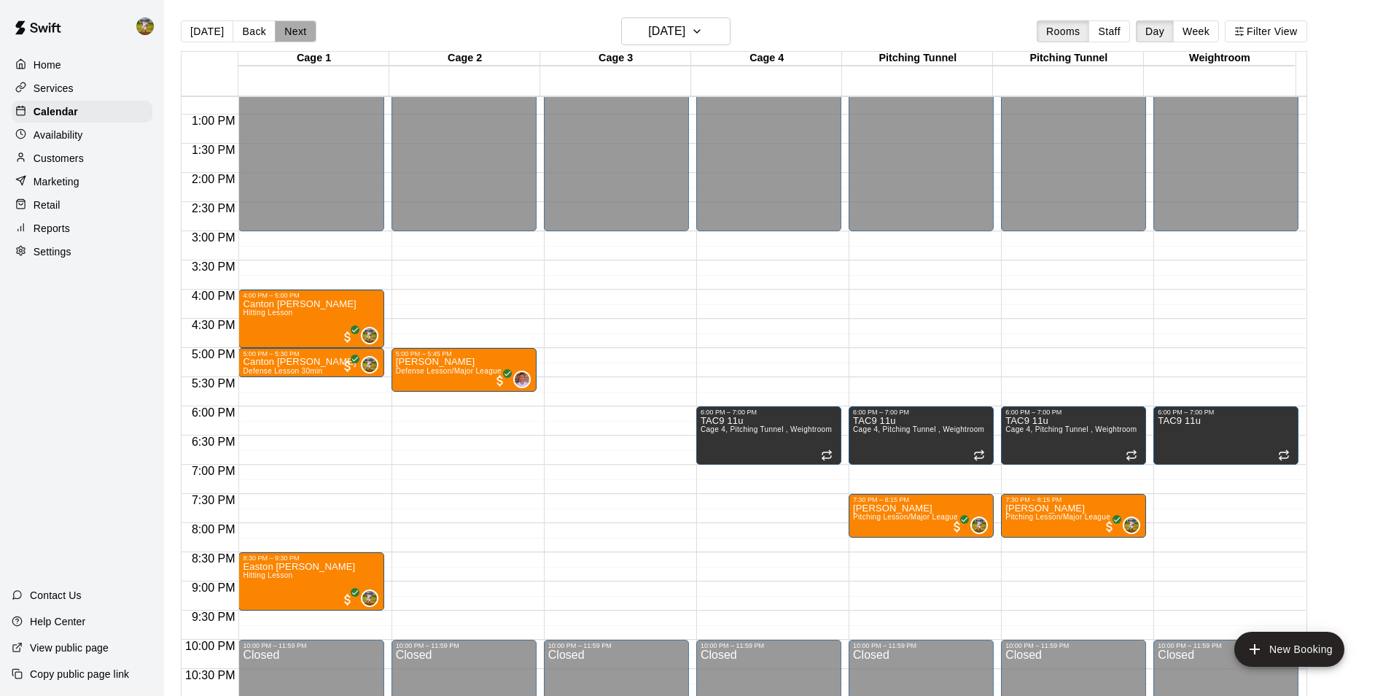
click at [300, 38] on button "Next" at bounding box center [295, 31] width 41 height 22
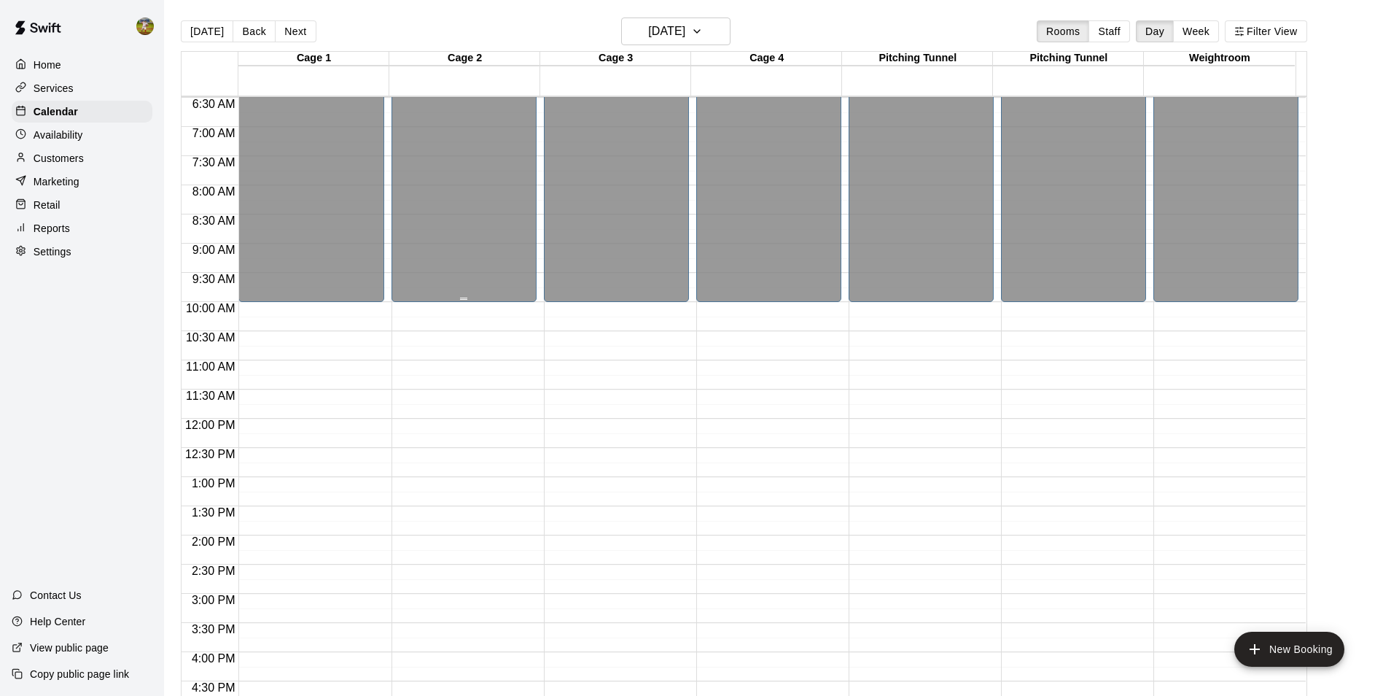
scroll to position [376, 0]
click at [285, 26] on button "Next" at bounding box center [295, 31] width 41 height 22
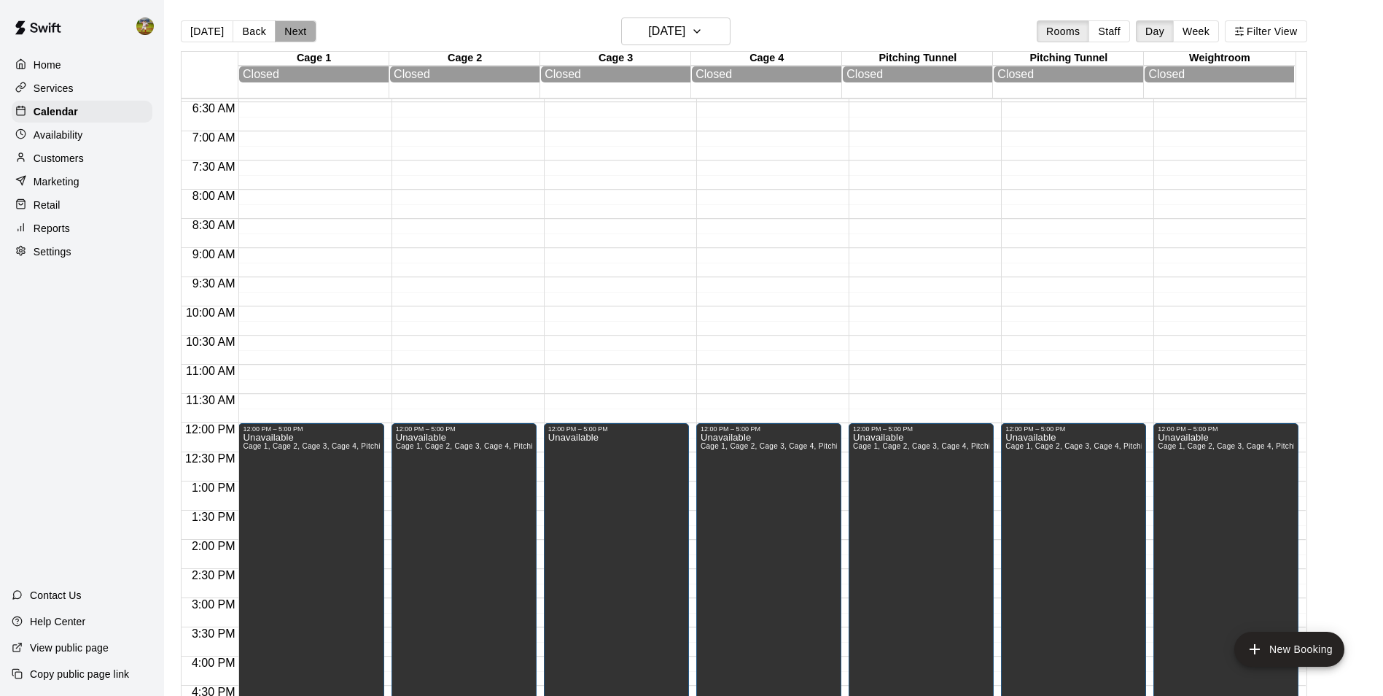
click at [276, 31] on button "Next" at bounding box center [295, 31] width 41 height 22
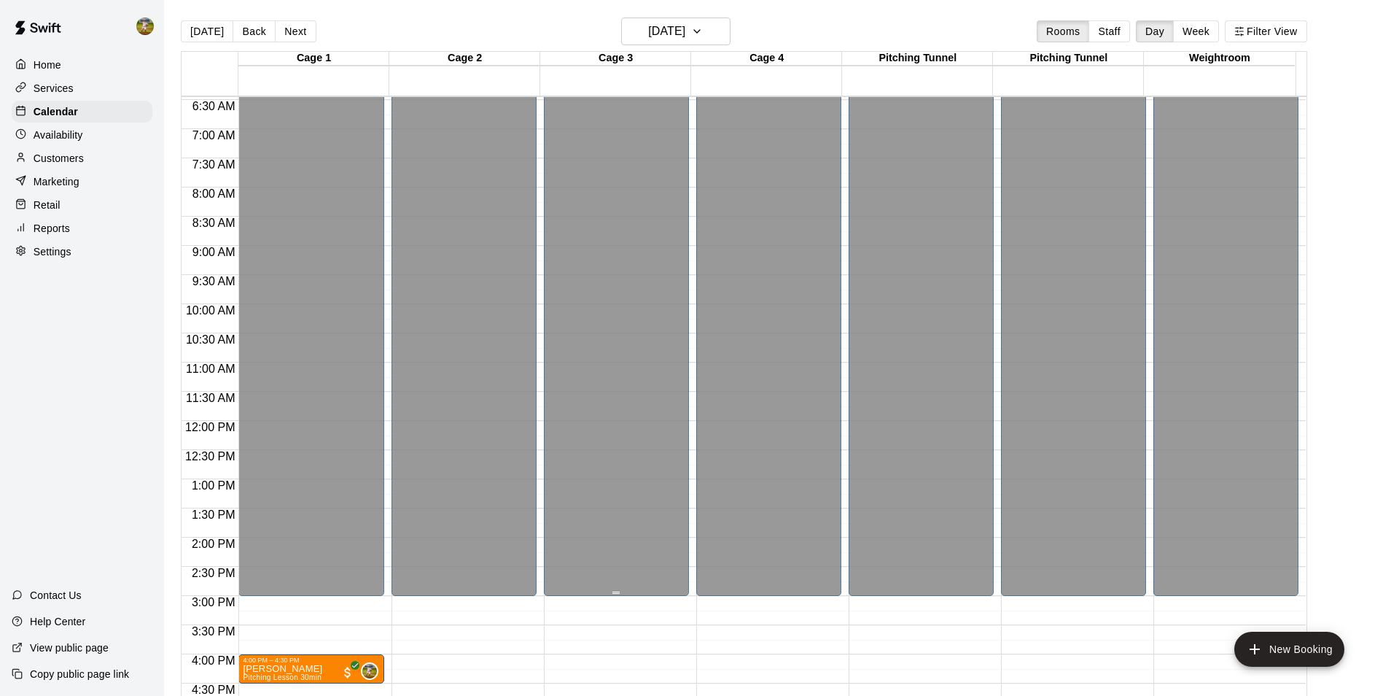
scroll to position [786, 0]
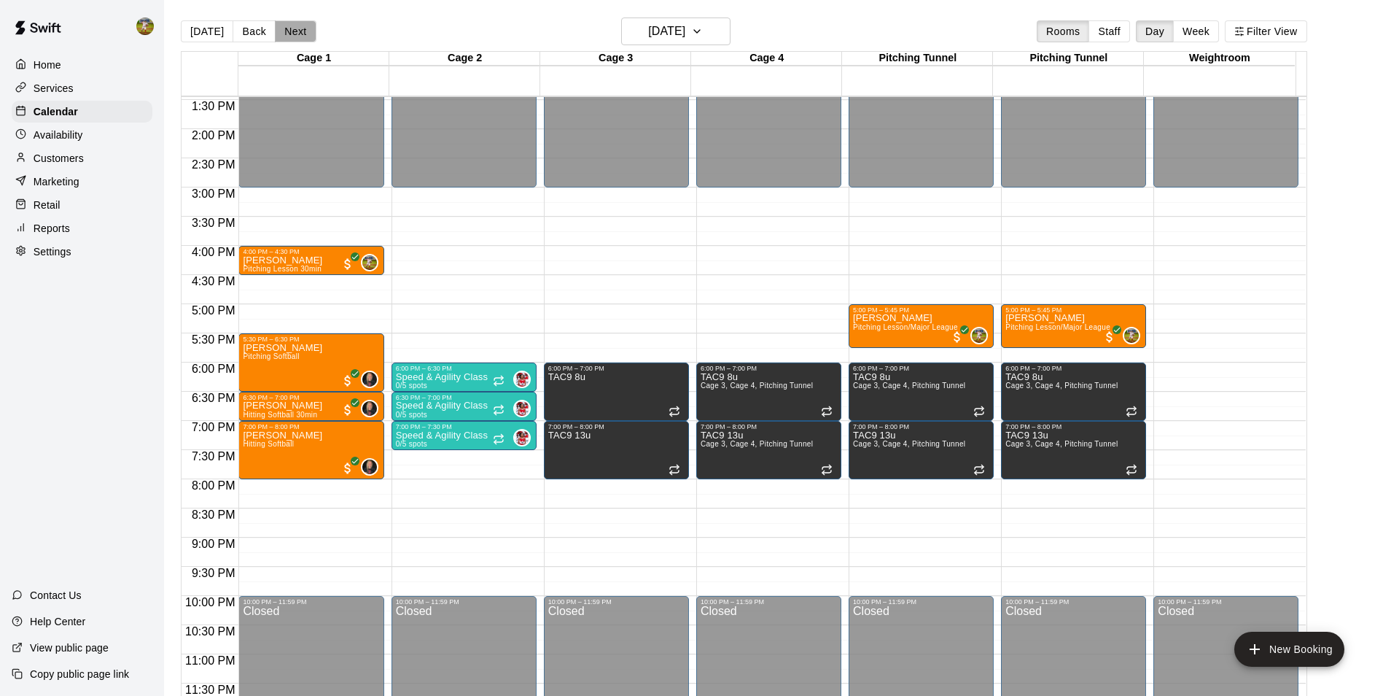
click at [289, 26] on button "Next" at bounding box center [295, 31] width 41 height 22
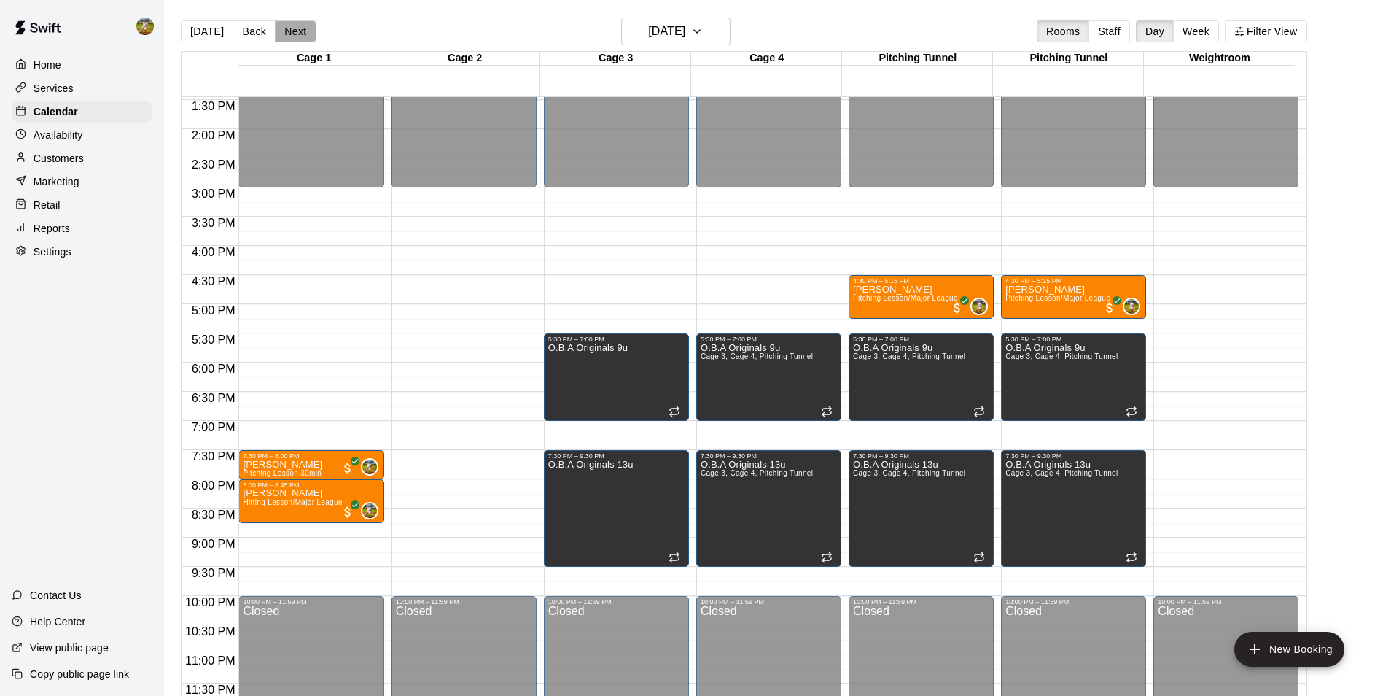
click at [289, 26] on button "Next" at bounding box center [295, 31] width 41 height 22
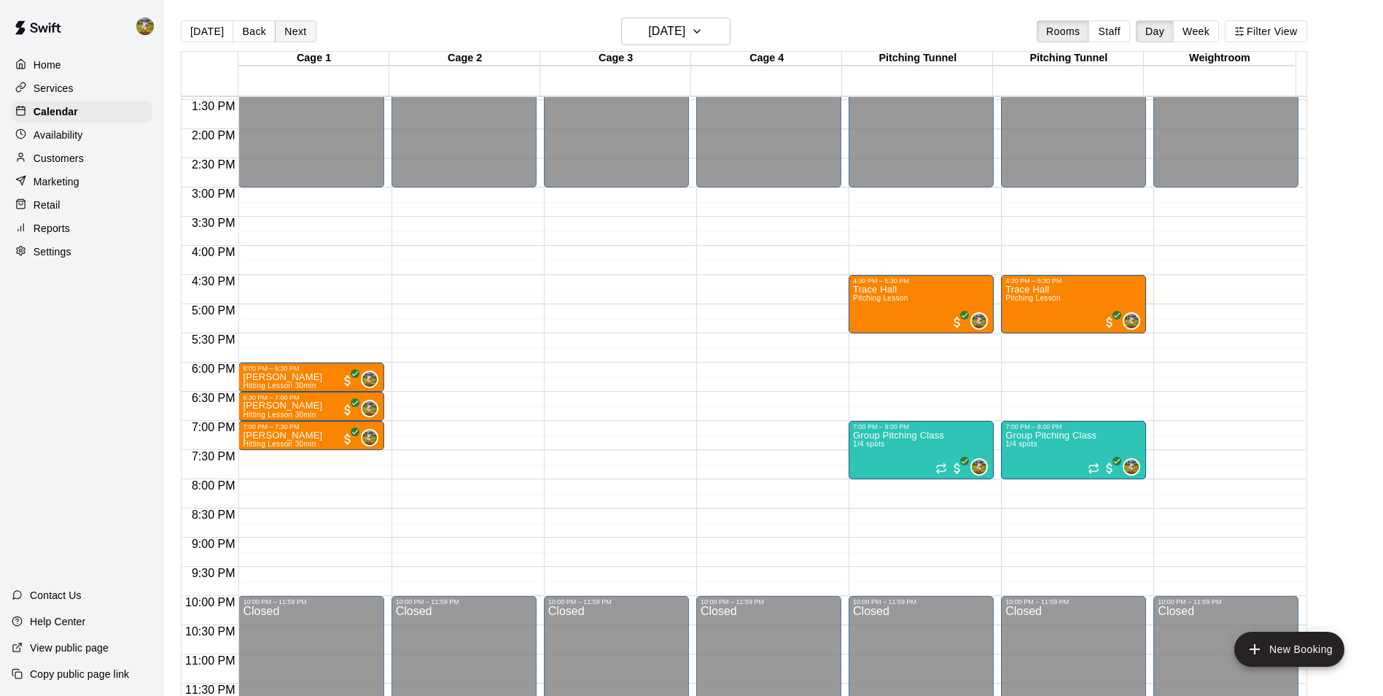
click at [277, 29] on button "Next" at bounding box center [295, 31] width 41 height 22
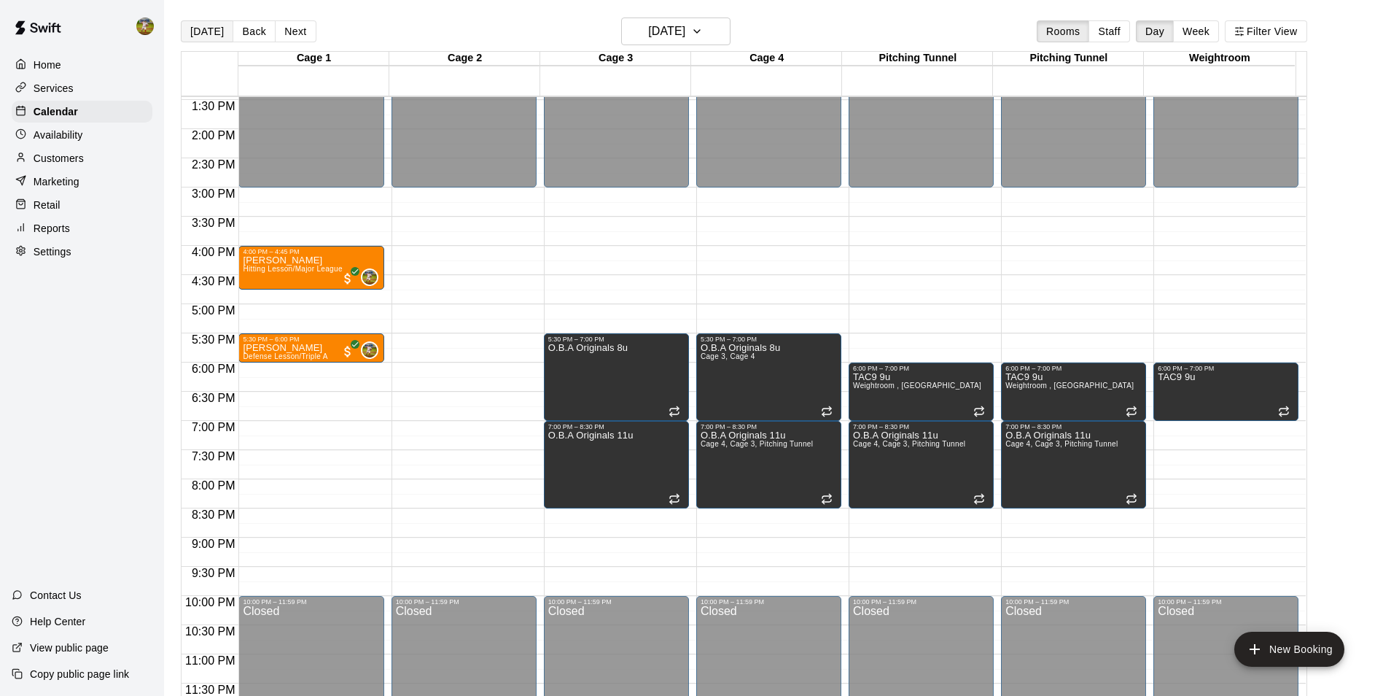
click at [217, 31] on button "[DATE]" at bounding box center [207, 31] width 53 height 22
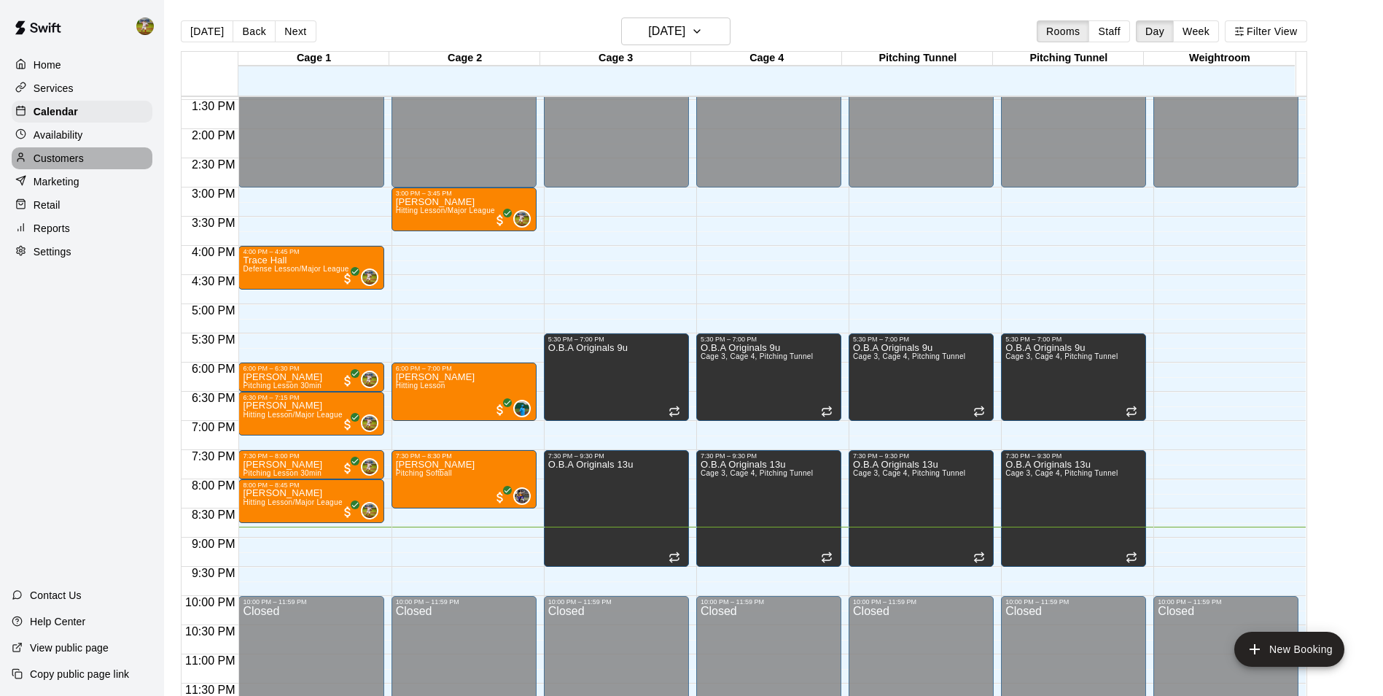
click at [67, 163] on p "Customers" at bounding box center [59, 158] width 50 height 15
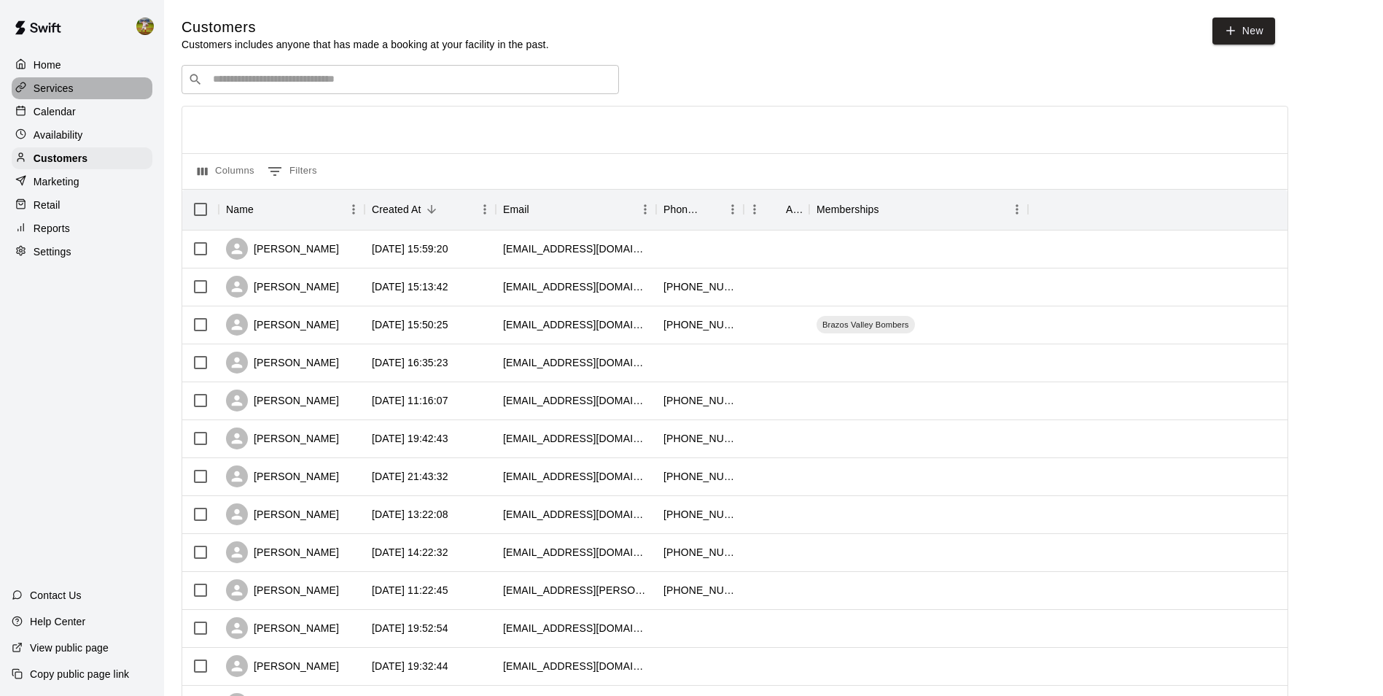
click at [90, 97] on div "Services" at bounding box center [82, 88] width 141 height 22
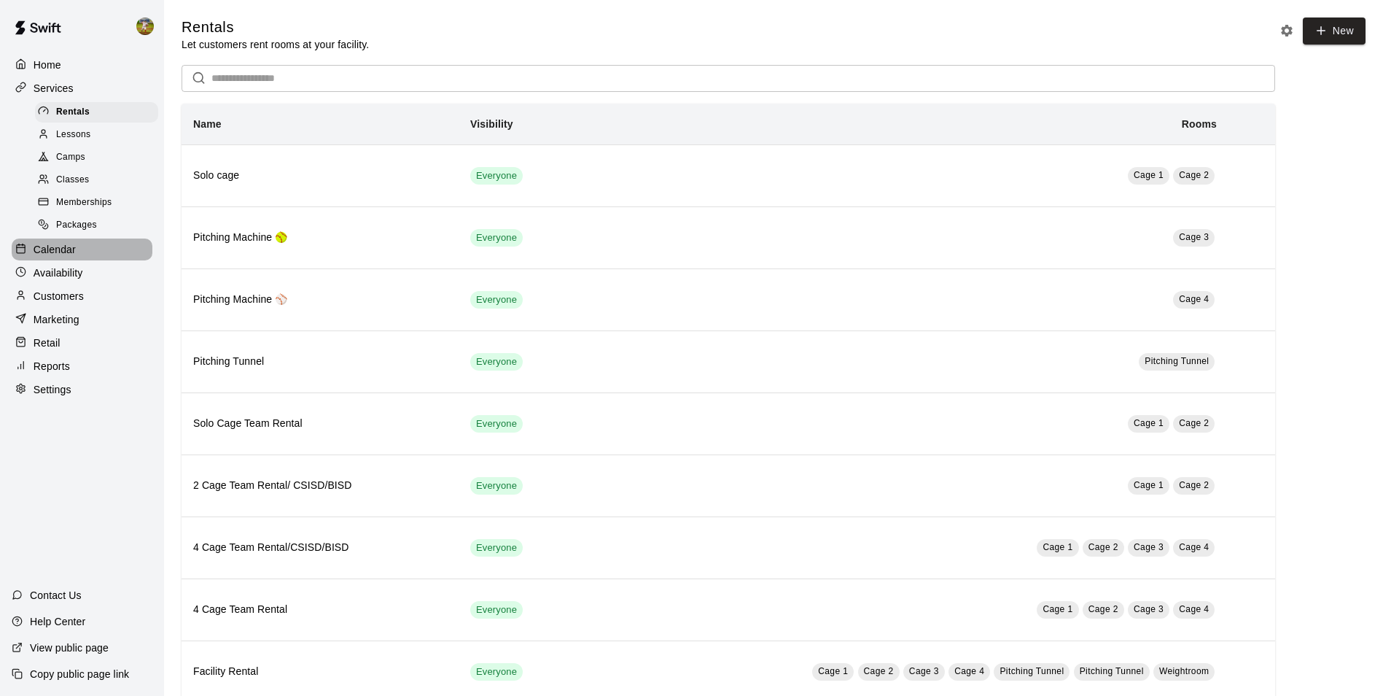
click at [89, 257] on div "Calendar" at bounding box center [82, 249] width 141 height 22
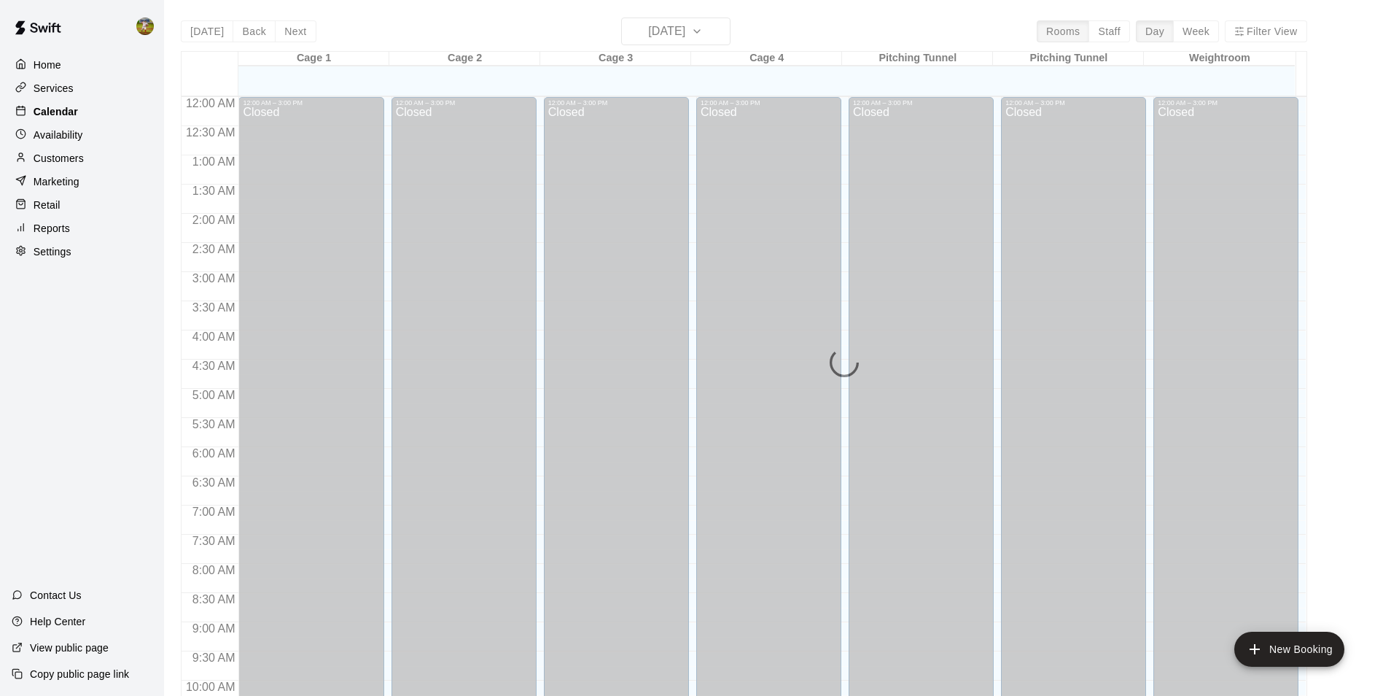
scroll to position [741, 0]
